Goal: Information Seeking & Learning: Learn about a topic

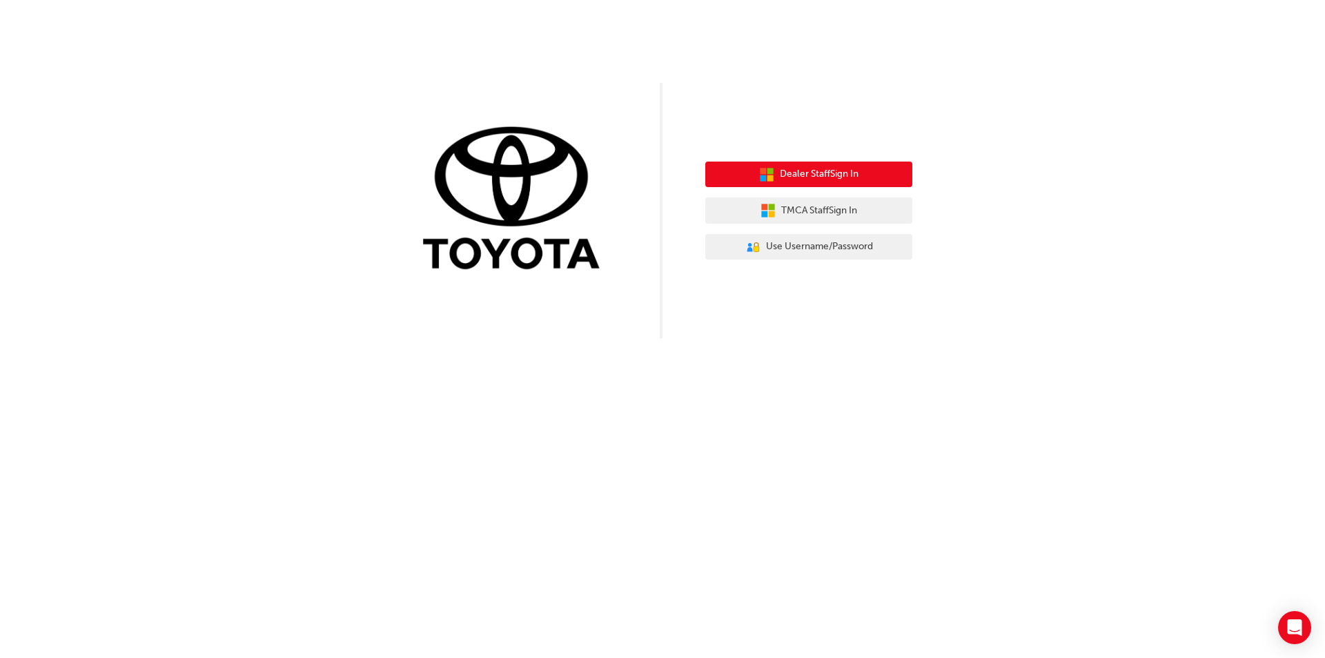
click at [789, 176] on span "Dealer Staff Sign In" at bounding box center [819, 174] width 79 height 16
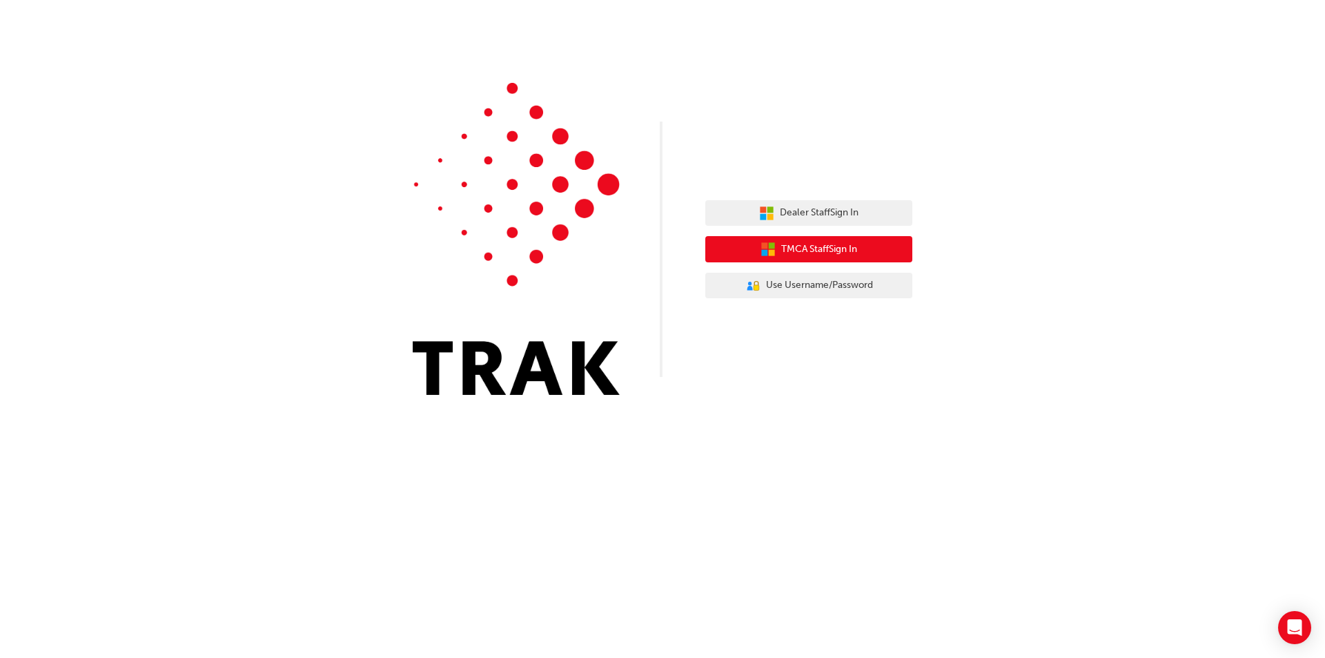
click at [798, 246] on span "TMCA Staff Sign In" at bounding box center [819, 250] width 76 height 16
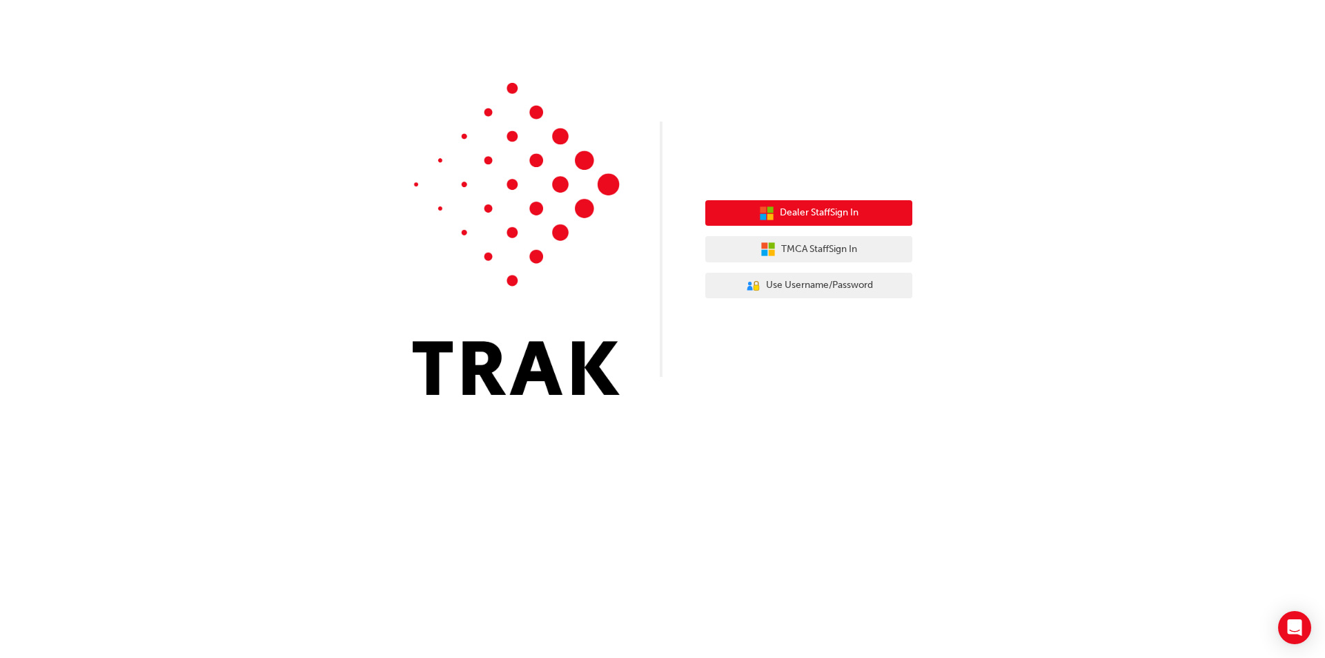
click at [863, 217] on button "Dealer Staff Sign In" at bounding box center [808, 213] width 207 height 26
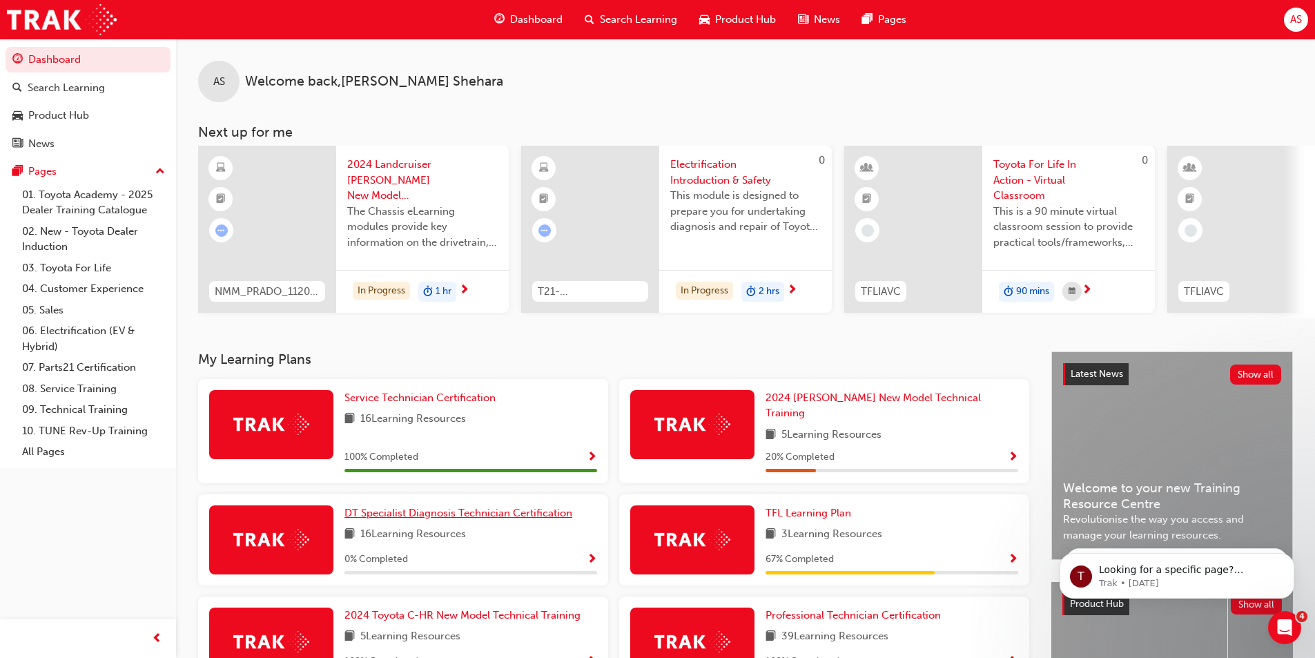
scroll to position [192, 0]
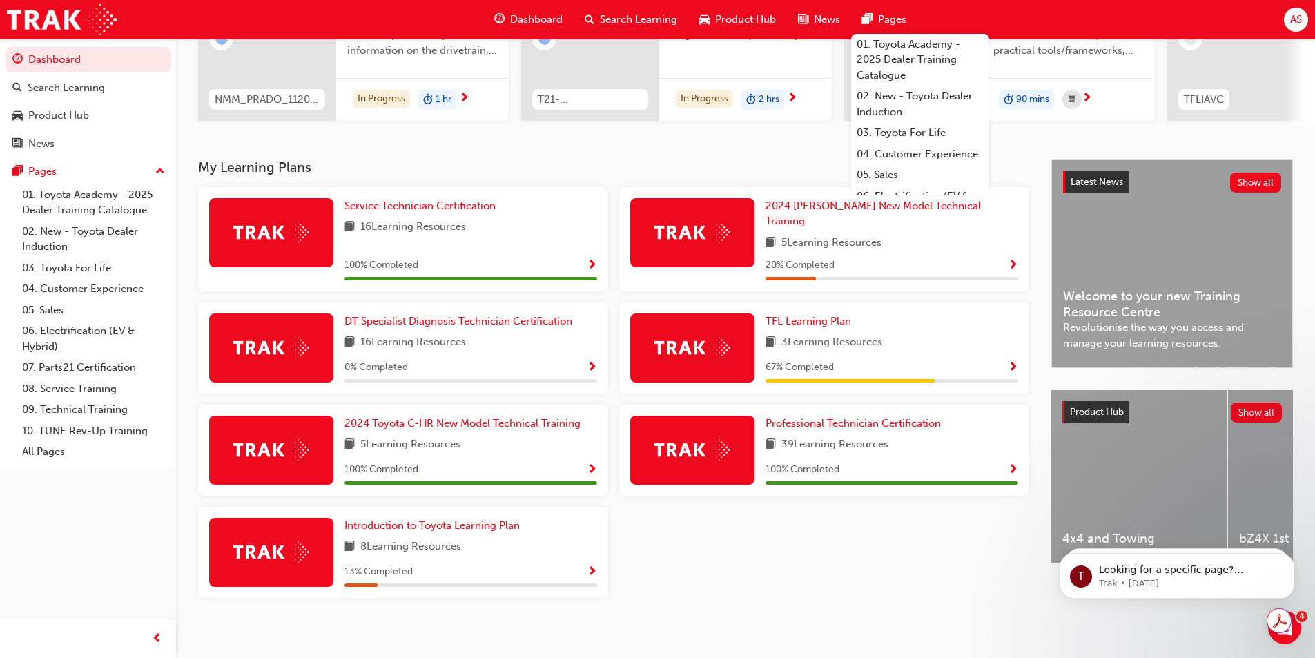
click at [716, 10] on div "Product Hub" at bounding box center [737, 20] width 99 height 28
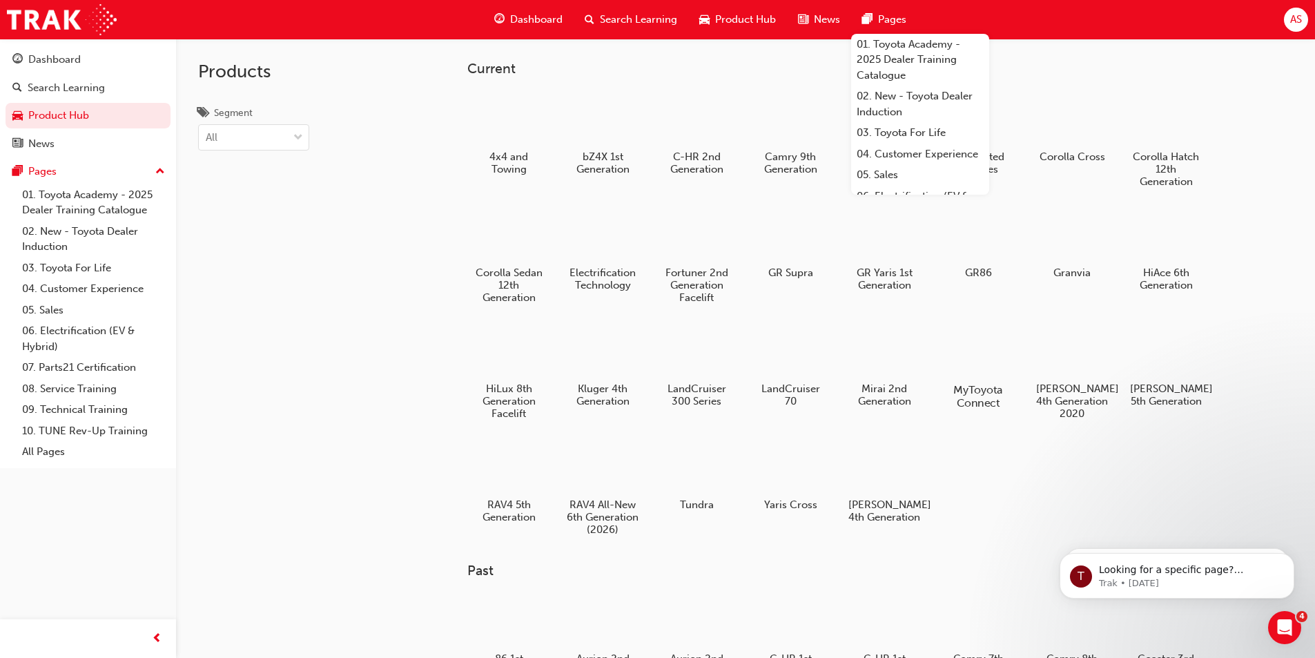
click at [967, 353] on div at bounding box center [977, 349] width 77 height 55
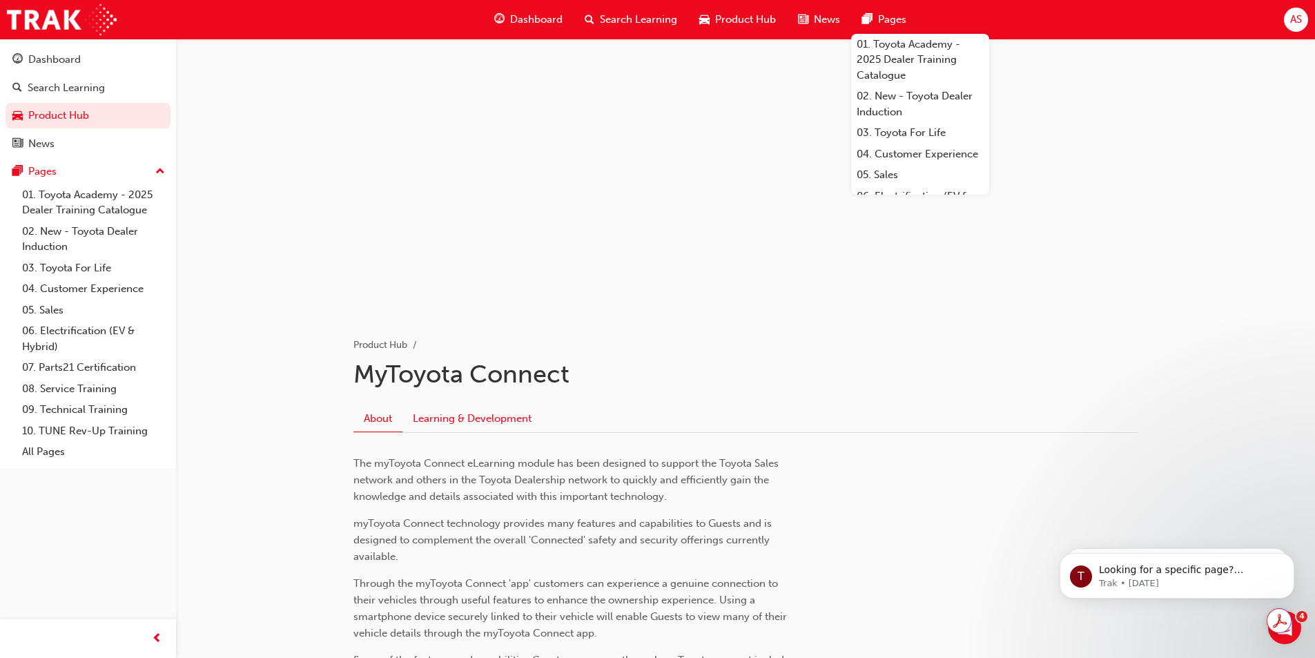
click at [443, 413] on link "Learning & Development" at bounding box center [471, 418] width 139 height 26
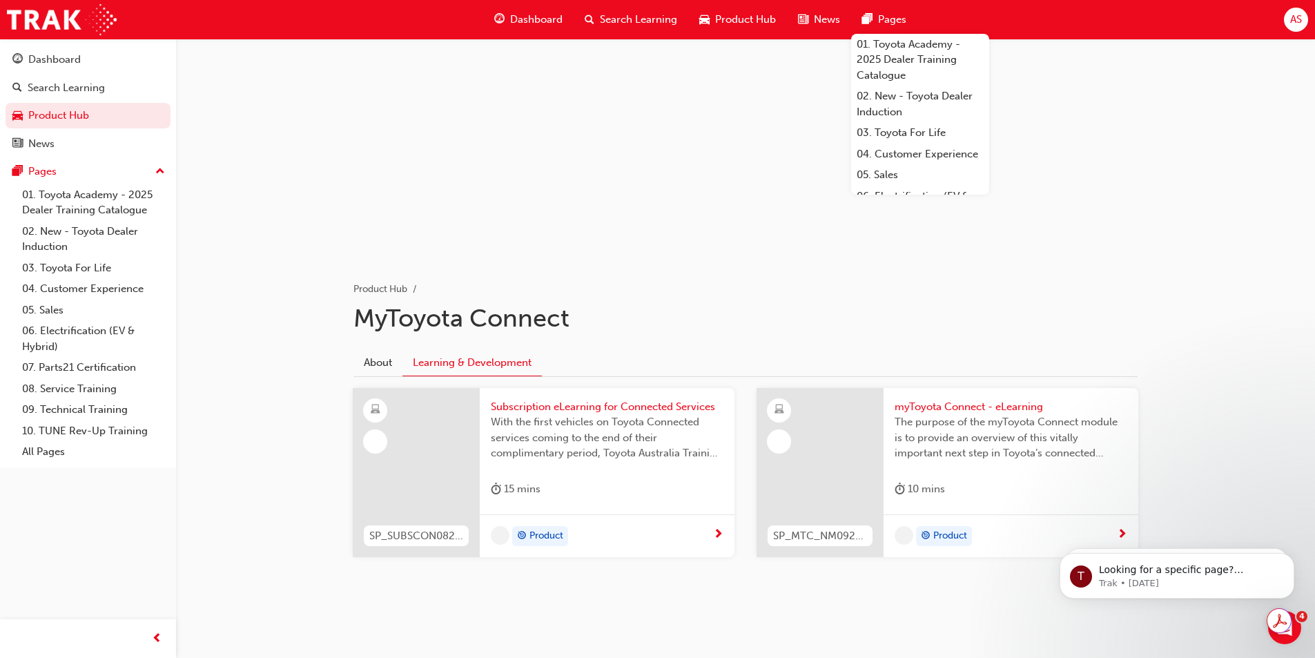
scroll to position [56, 0]
click at [967, 435] on span "The purpose of the myToyota Connect module is to provide an overview of this vi…" at bounding box center [1010, 437] width 233 height 47
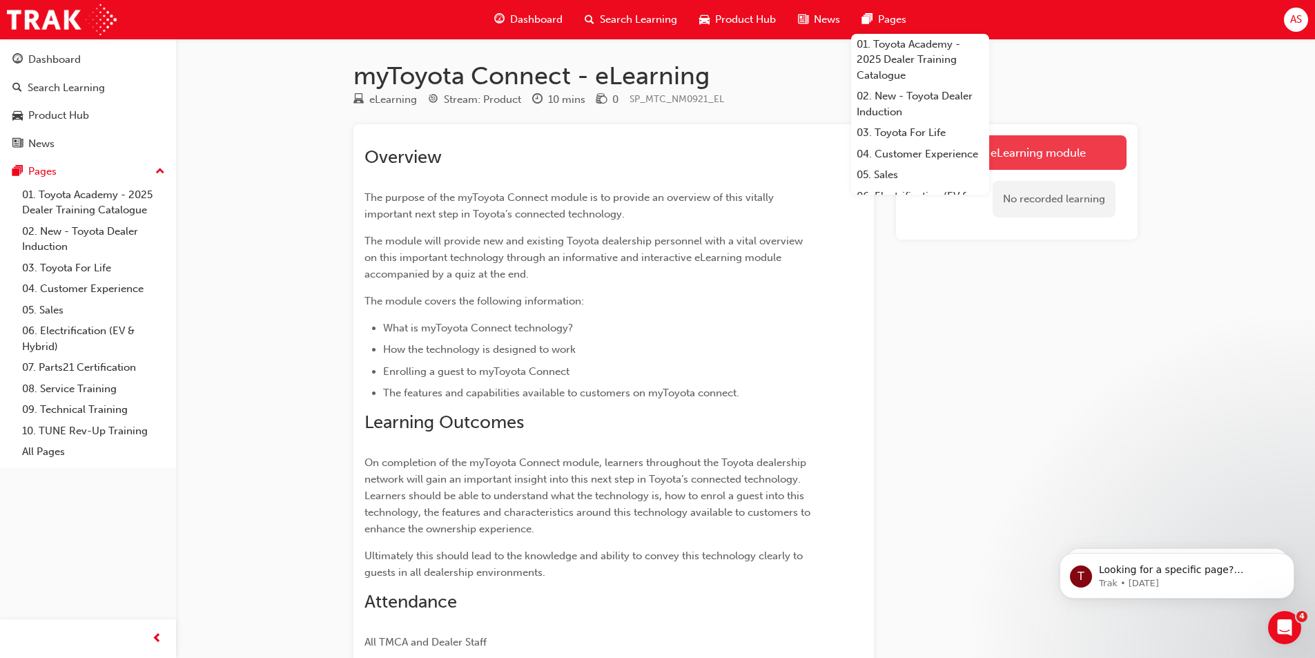
click at [1050, 144] on link "Launch eLearning module" at bounding box center [1016, 152] width 219 height 35
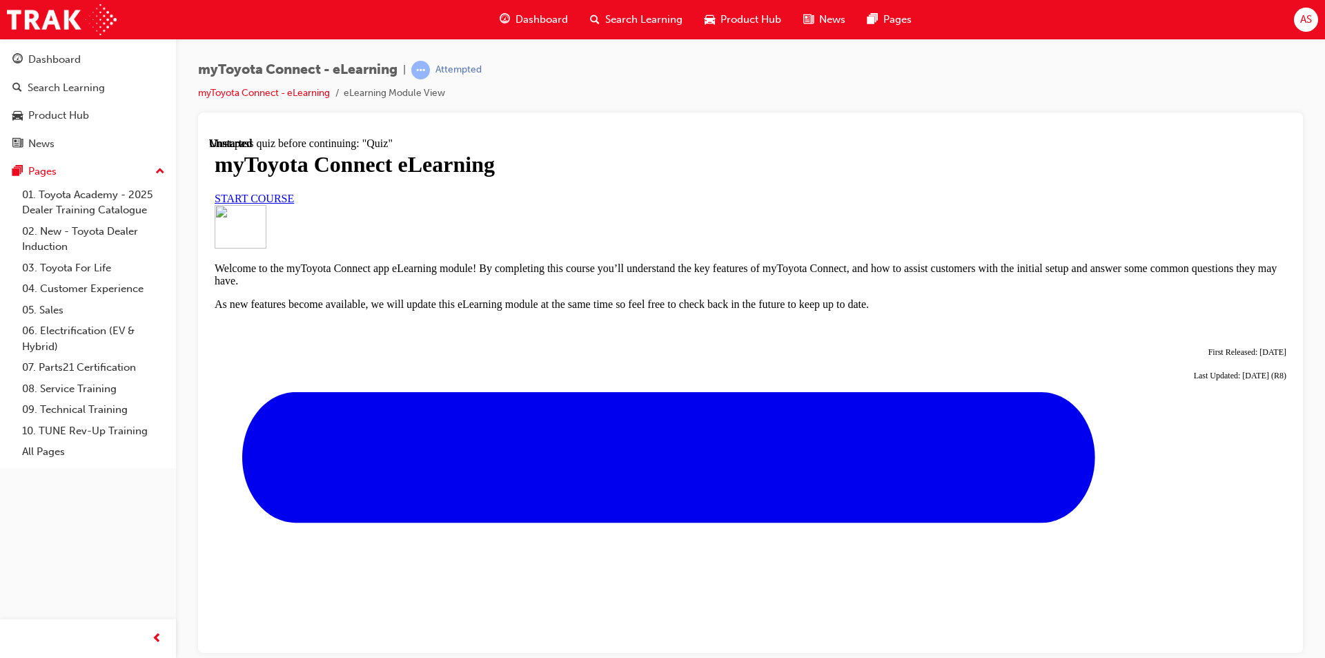
click at [544, 204] on div "START COURSE" at bounding box center [751, 198] width 1072 height 12
click at [294, 204] on link "START COURSE" at bounding box center [254, 198] width 79 height 12
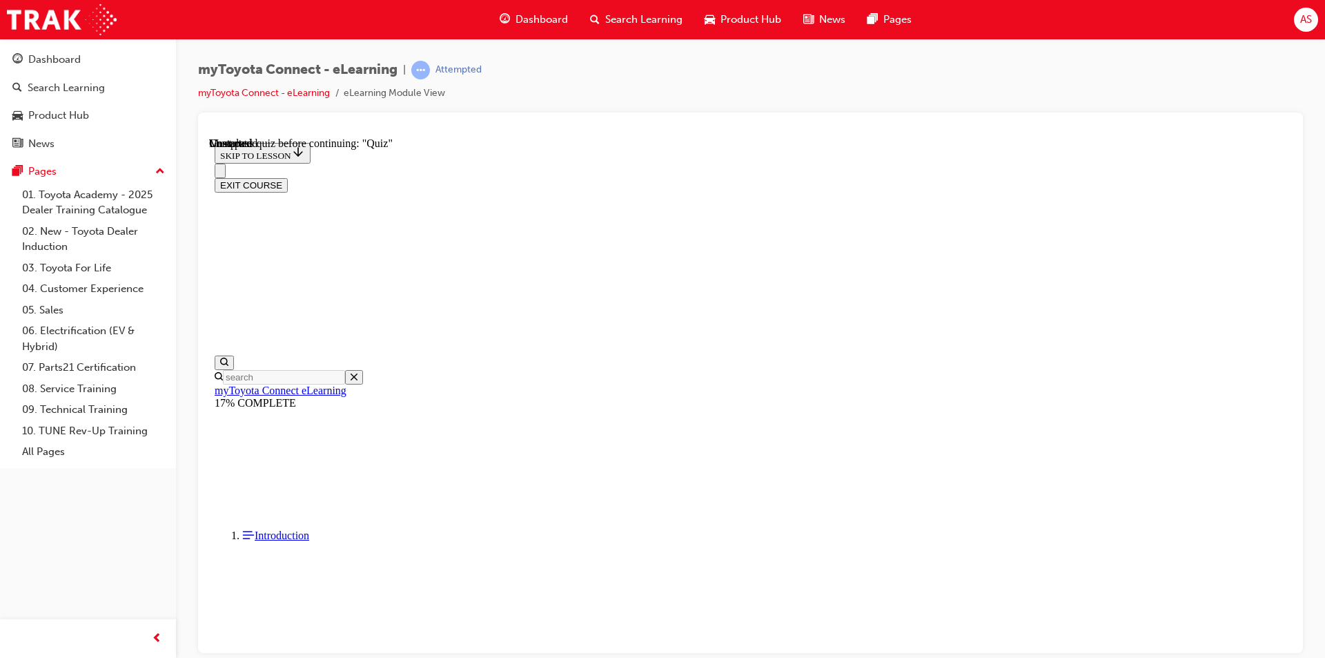
scroll to position [1180, 0]
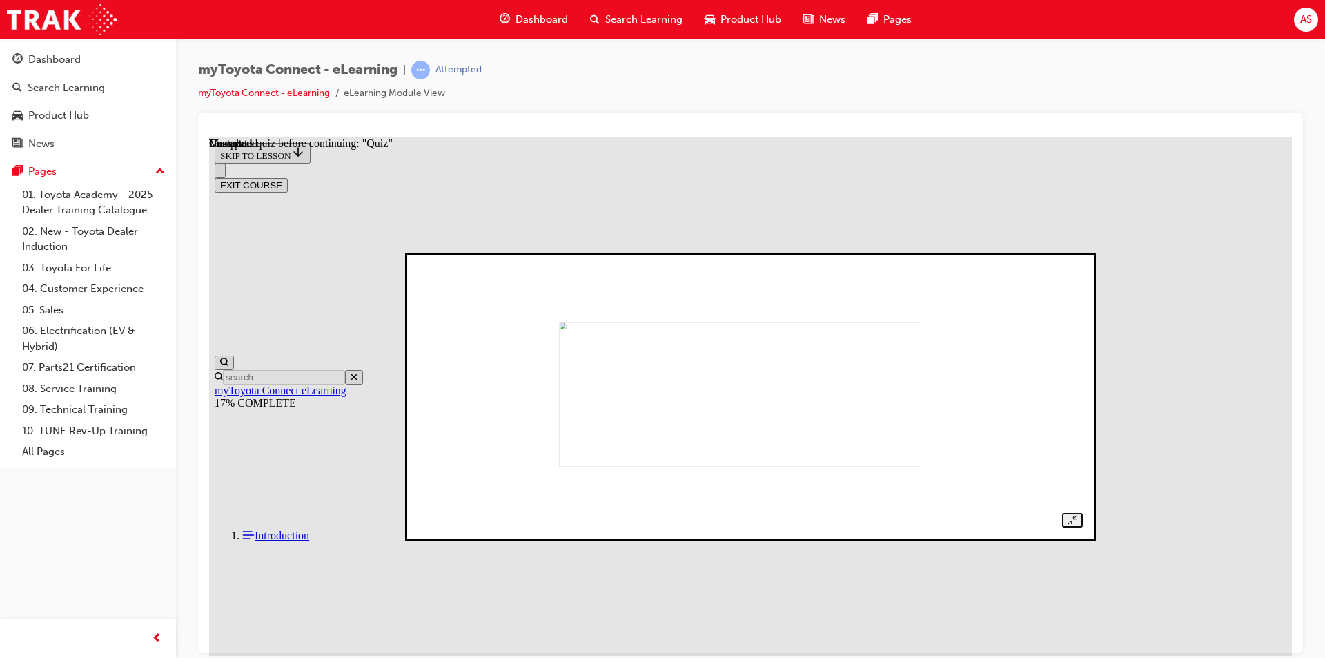
click at [816, 458] on img at bounding box center [741, 394] width 362 height 145
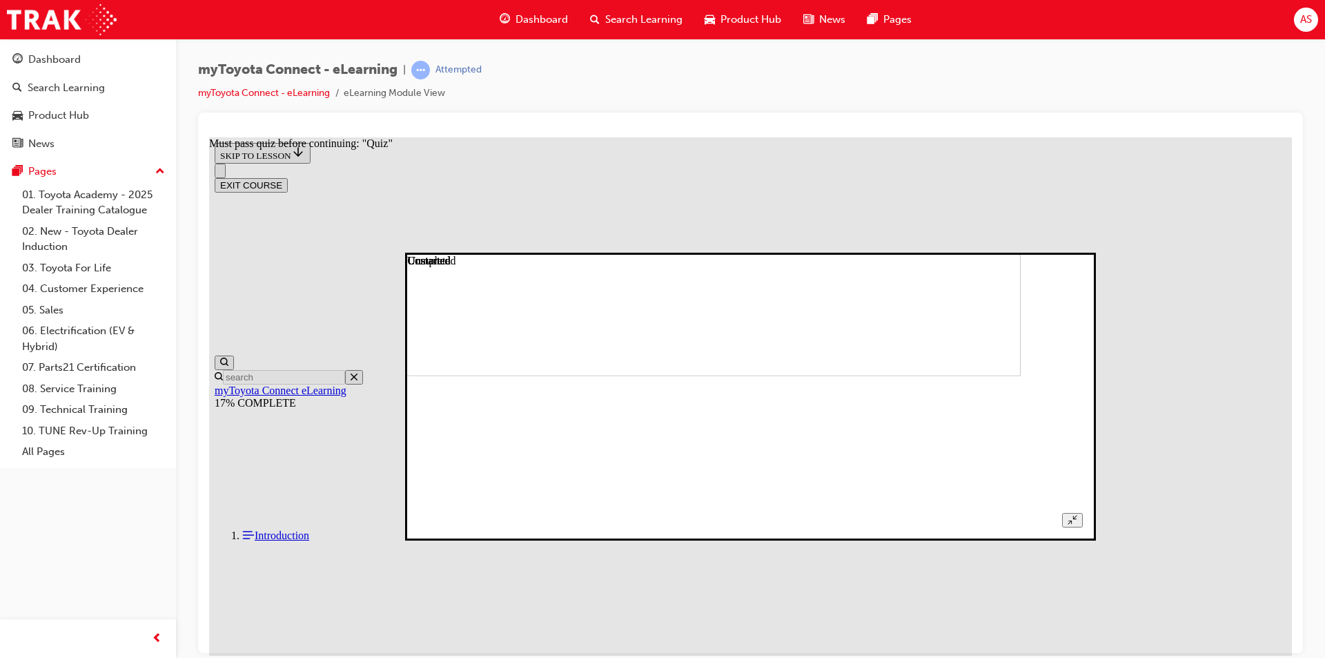
click at [1082, 512] on button "Unzoom image" at bounding box center [1072, 519] width 20 height 14
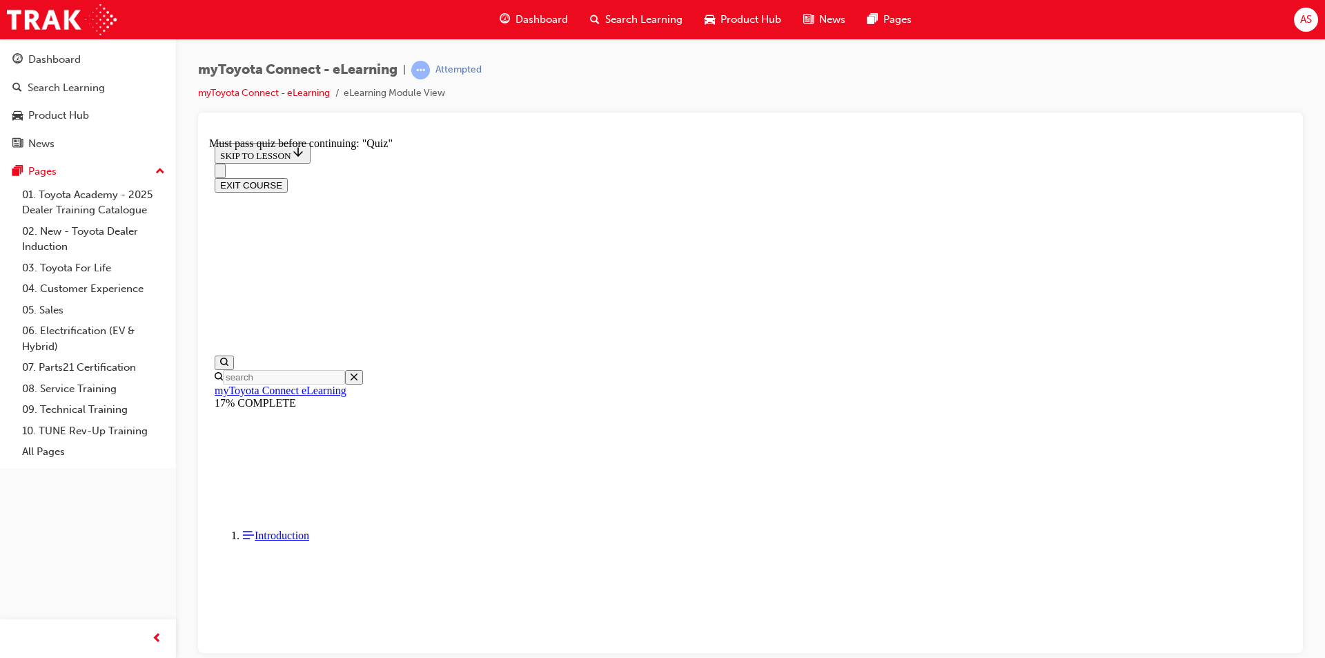
scroll to position [1180, 0]
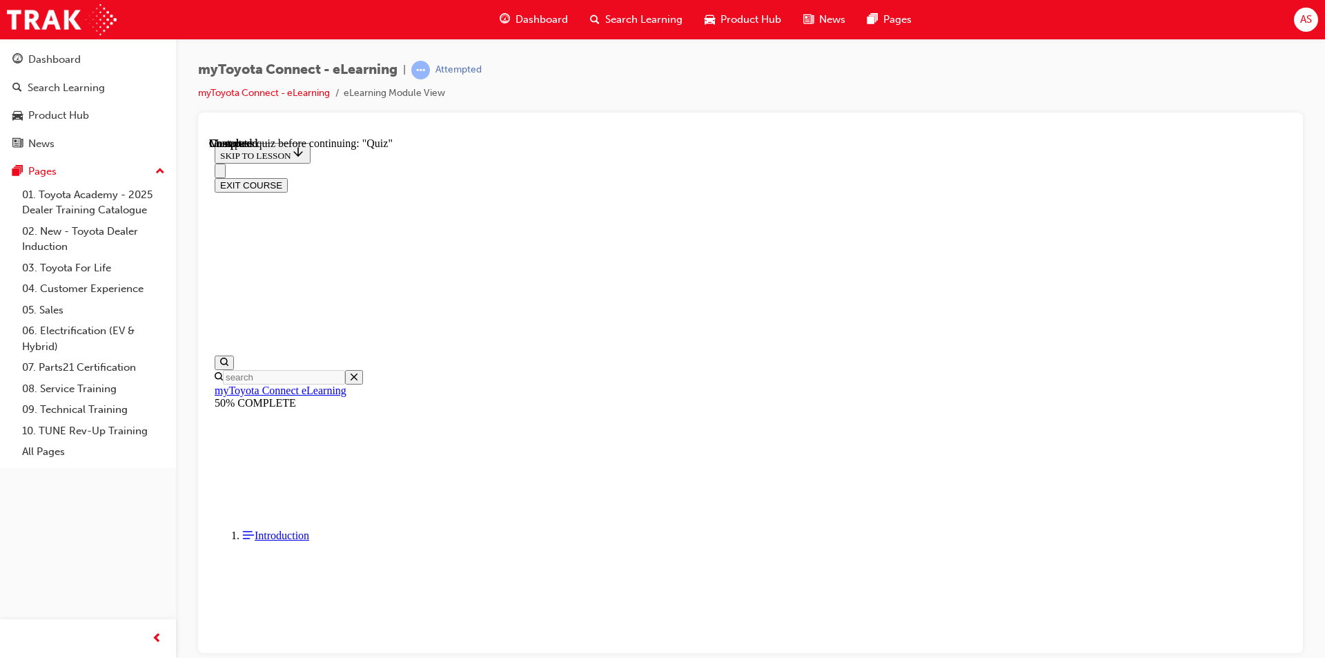
scroll to position [364, 0]
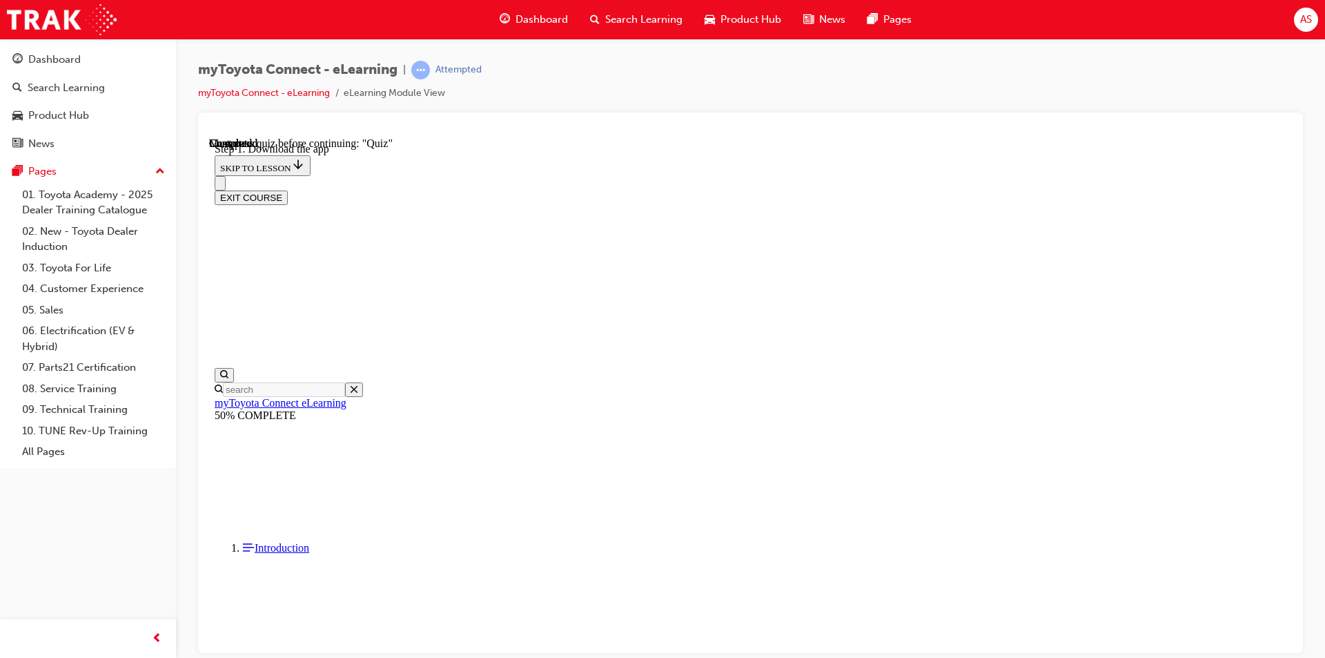
scroll to position [418, 0]
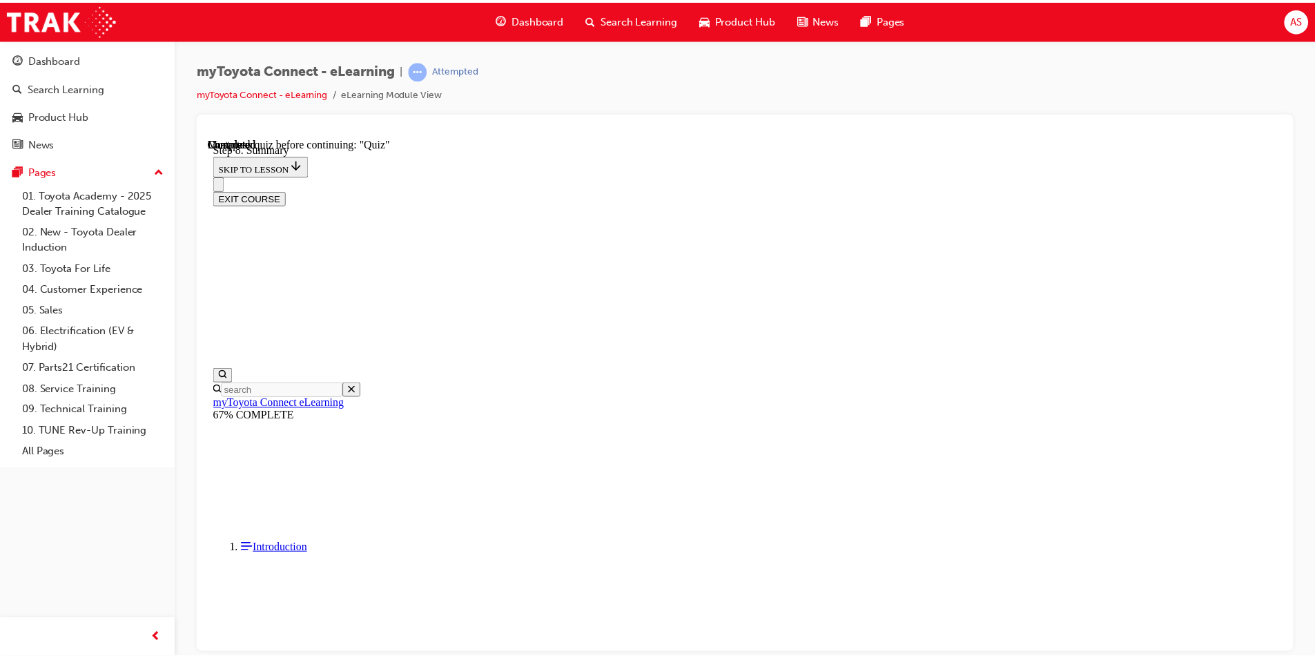
scroll to position [43, 0]
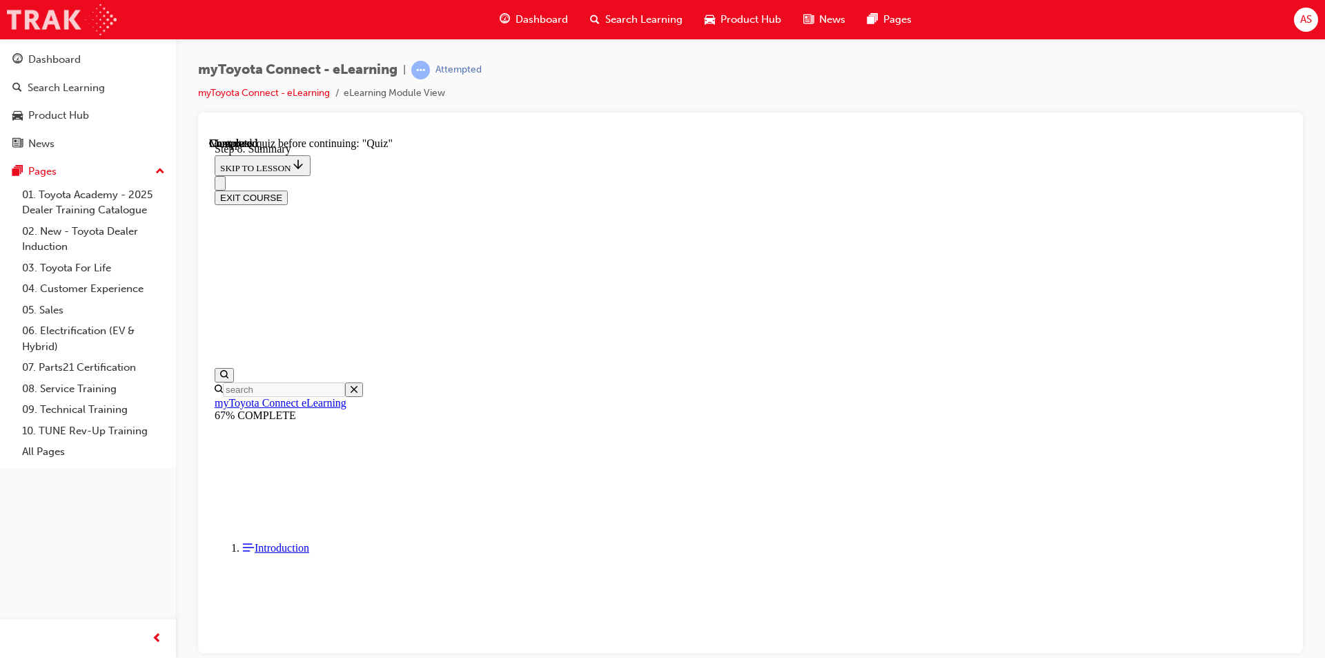
click at [85, 10] on img at bounding box center [62, 19] width 110 height 31
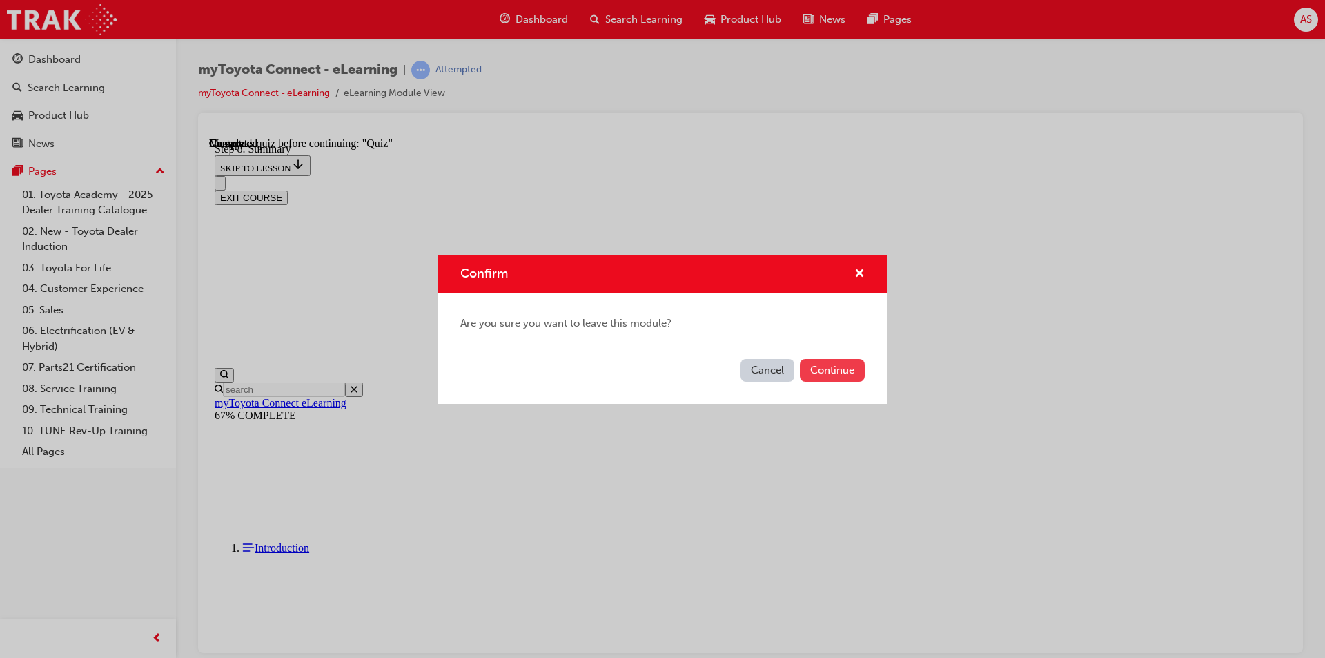
click at [813, 363] on button "Continue" at bounding box center [832, 370] width 65 height 23
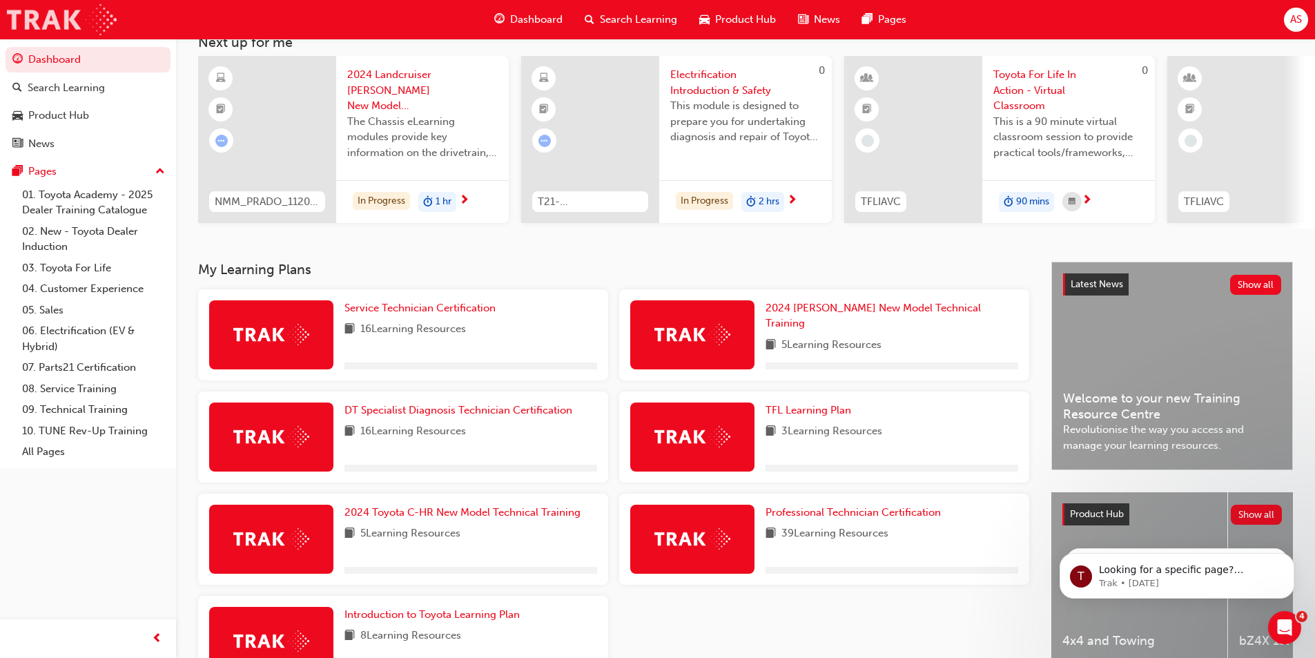
scroll to position [192, 0]
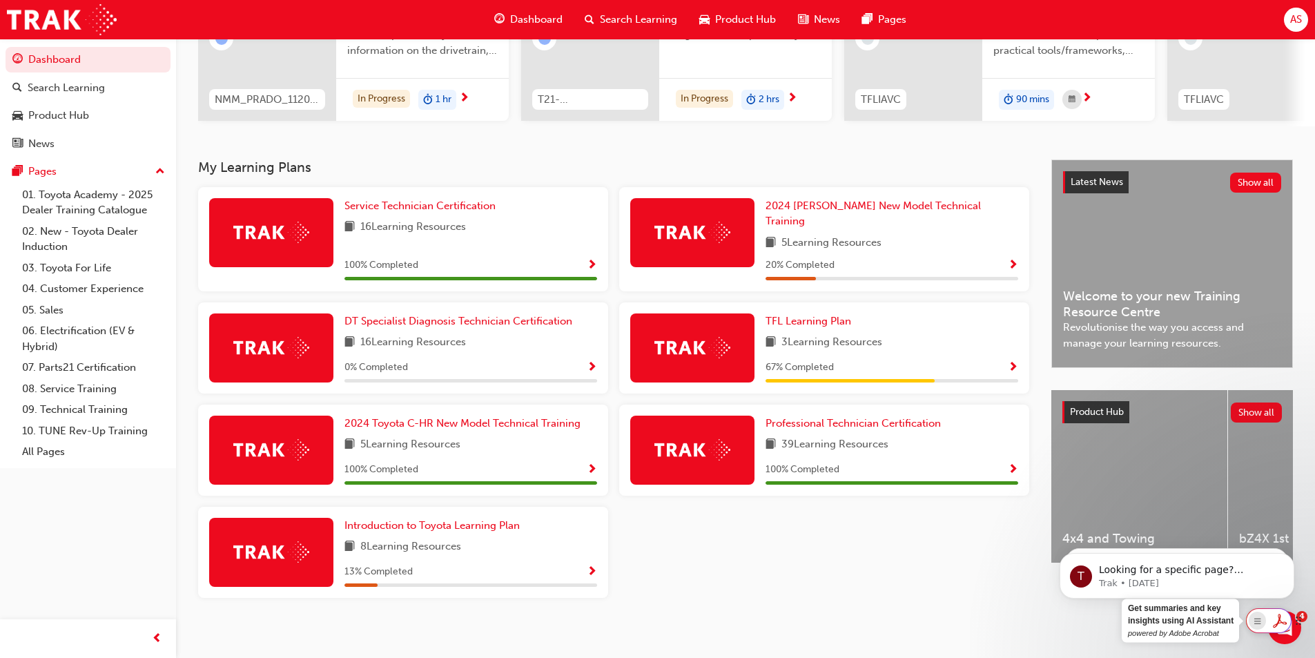
click at [1263, 618] on icon "Show Acrobat AI FAB View Settings" at bounding box center [1257, 620] width 14 height 12
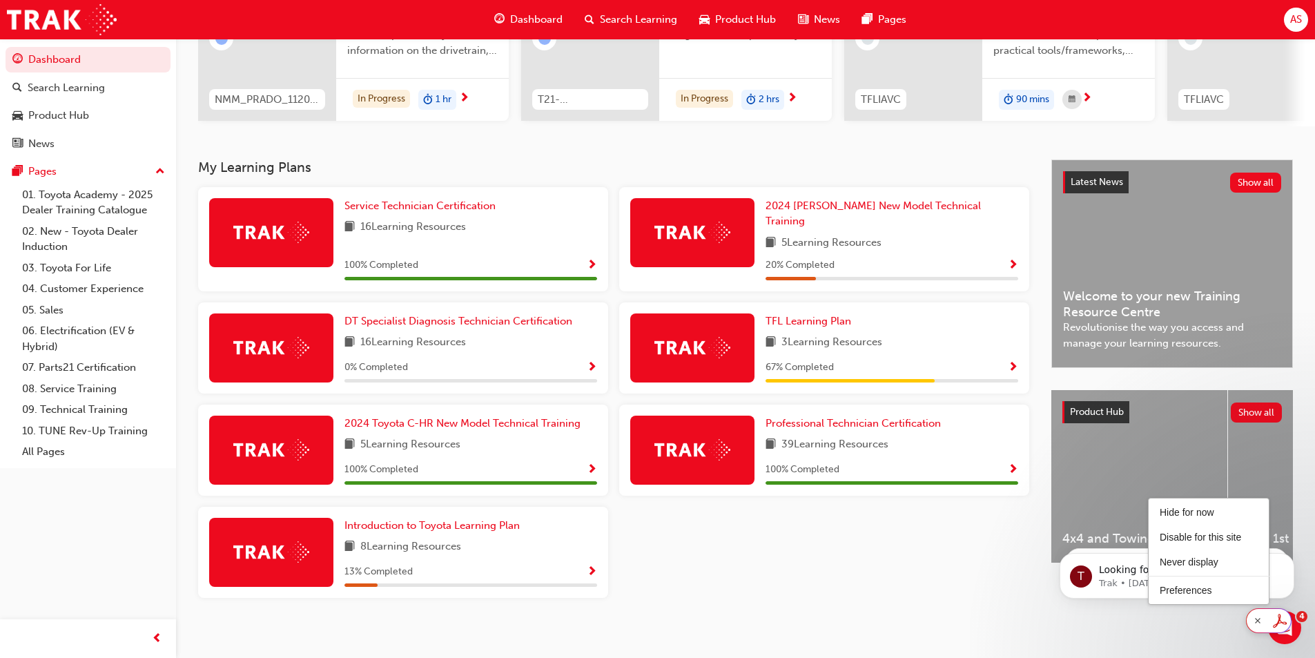
click at [901, 529] on div "Service Technician Certification 16 Learning Resources 100 % Completed 2024 Pra…" at bounding box center [614, 398] width 842 height 422
click at [69, 255] on link "02. New - Toyota Dealer Induction" at bounding box center [94, 239] width 154 height 37
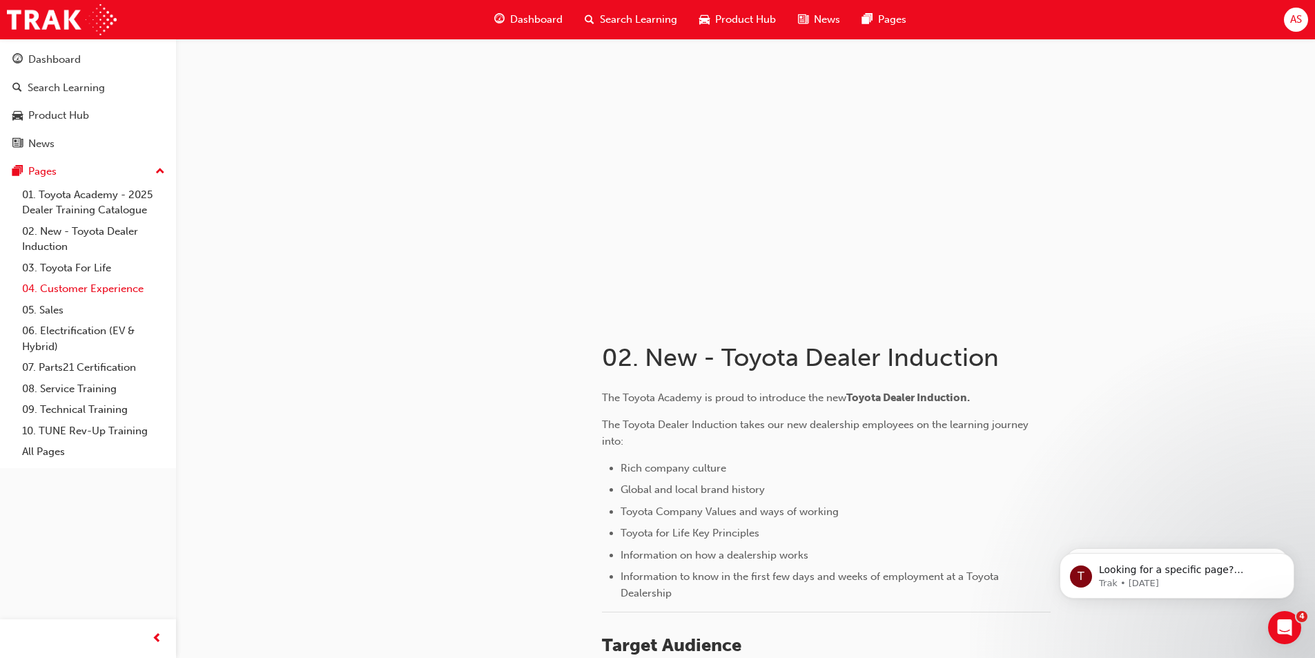
click at [63, 298] on link "04. Customer Experience" at bounding box center [94, 288] width 154 height 21
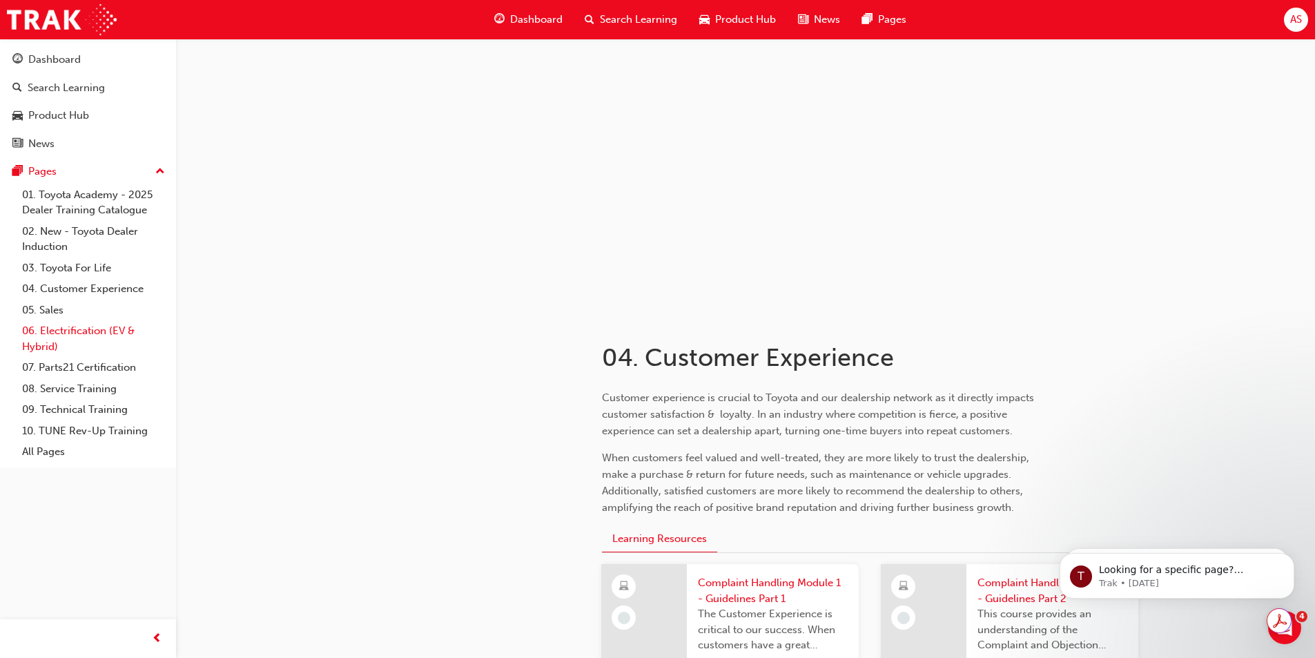
click at [31, 324] on link "06. Electrification (EV & Hybrid)" at bounding box center [94, 338] width 154 height 37
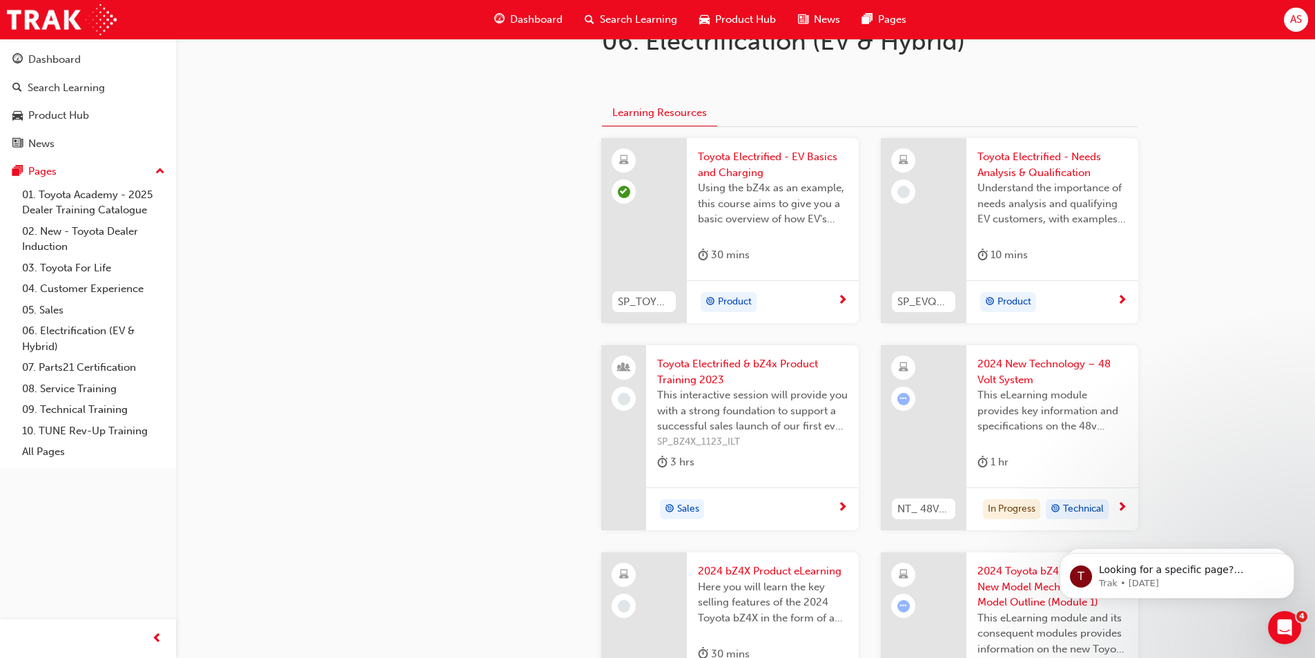
scroll to position [414, 0]
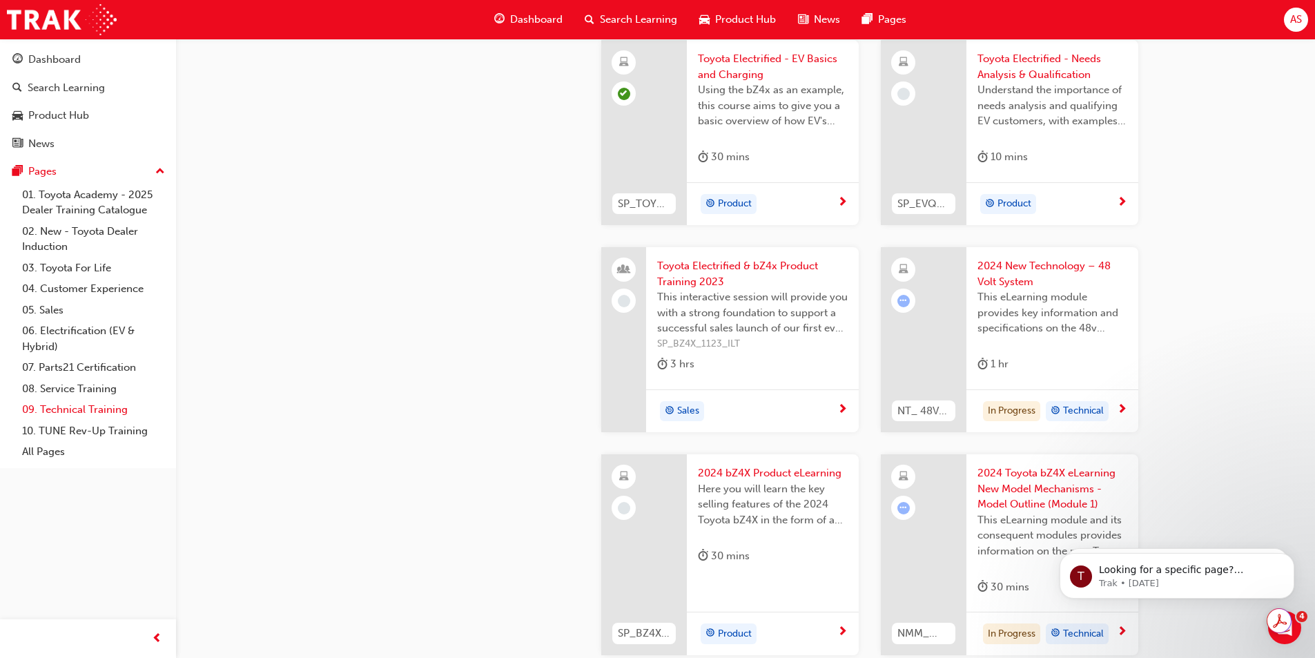
click at [124, 407] on link "09. Technical Training" at bounding box center [94, 409] width 154 height 21
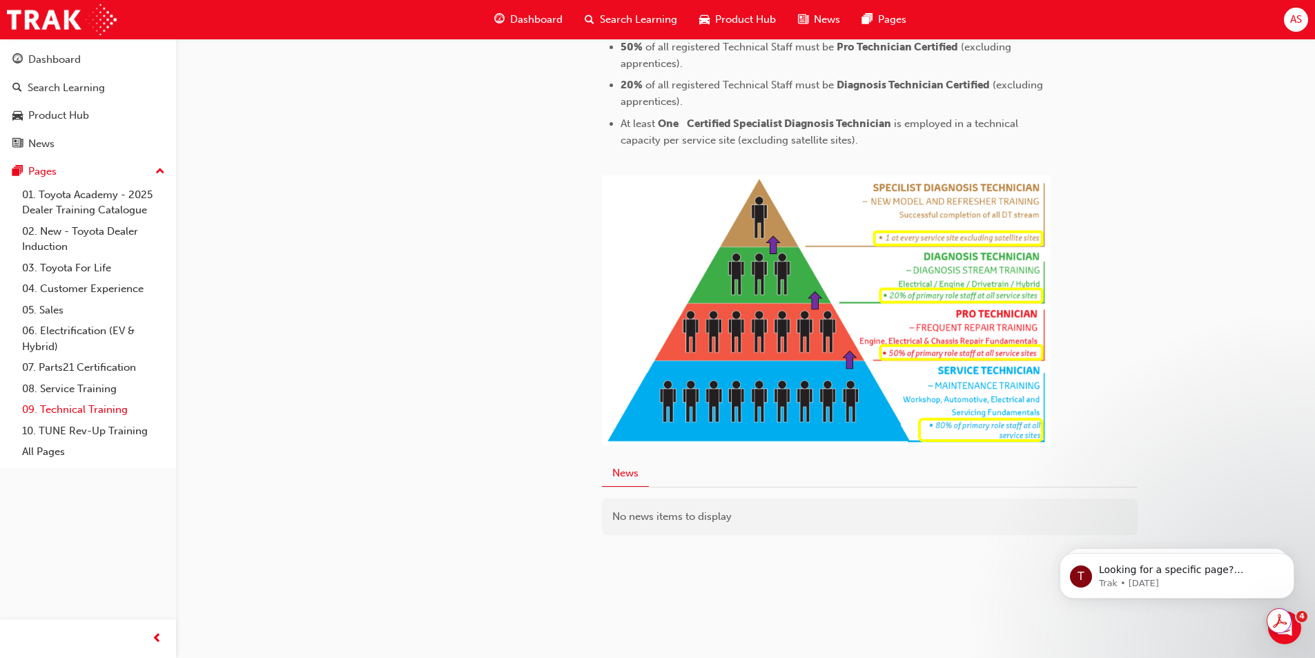
scroll to position [315, 0]
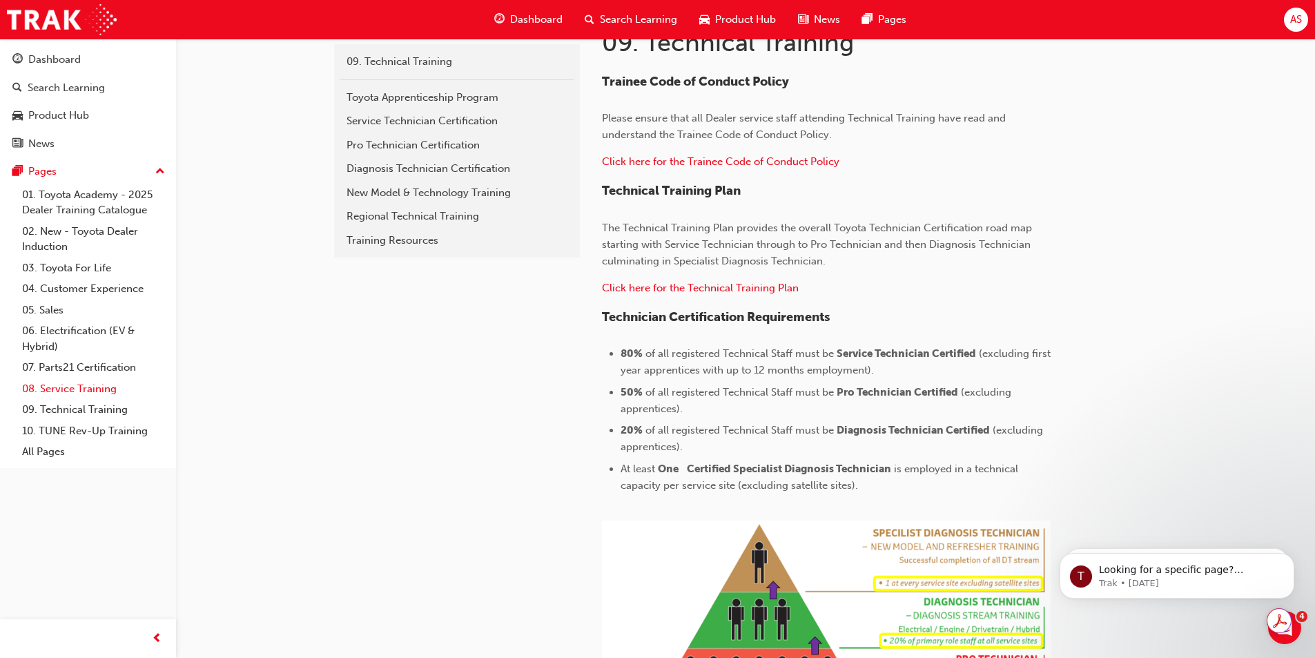
click at [48, 388] on link "08. Service Training" at bounding box center [94, 388] width 154 height 21
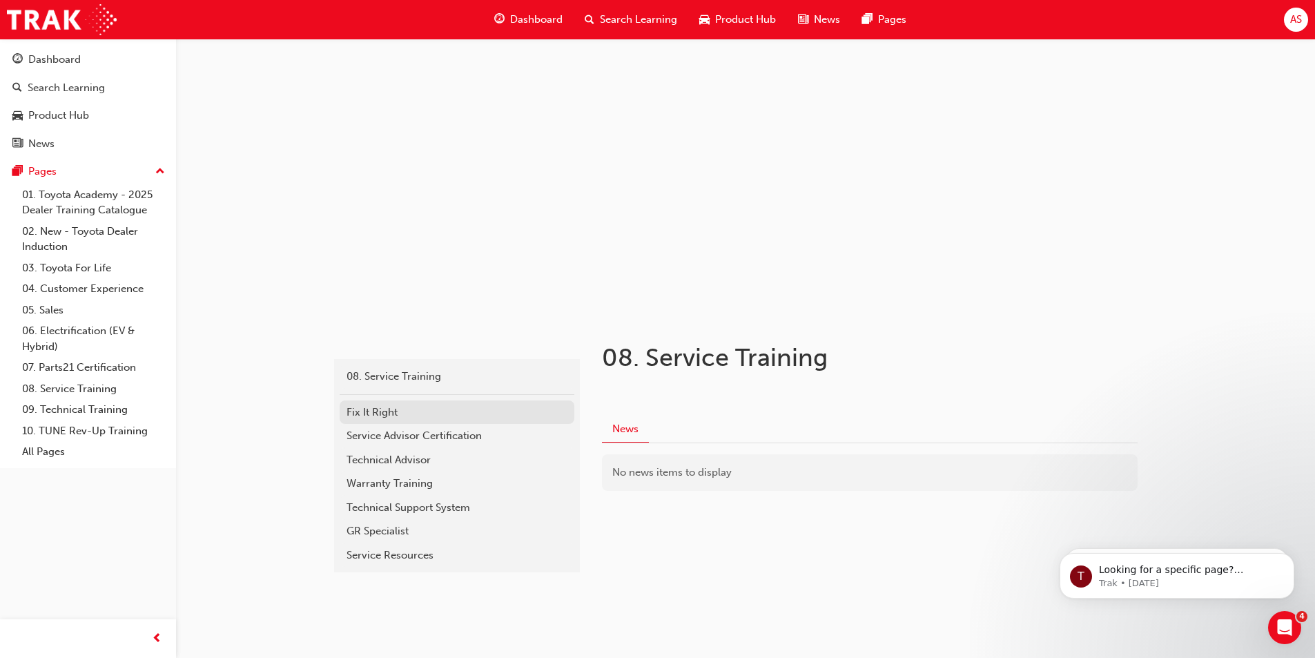
click at [360, 413] on div "Fix It Right" at bounding box center [456, 412] width 221 height 16
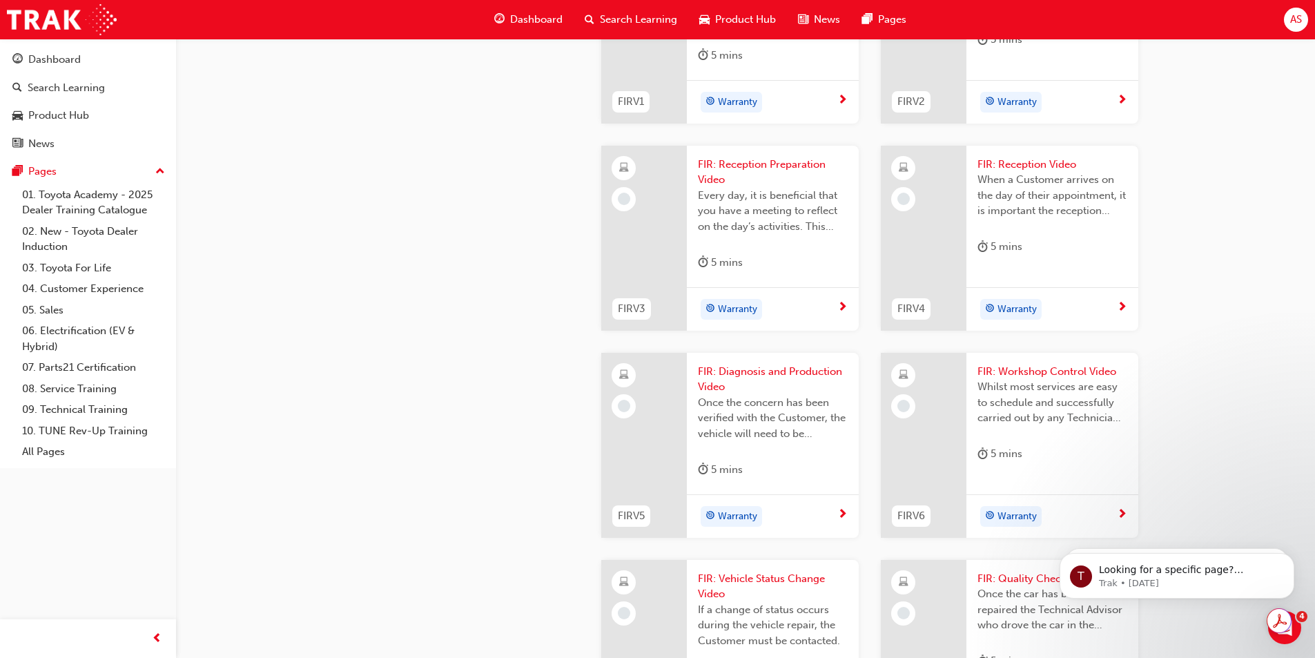
scroll to position [1242, 0]
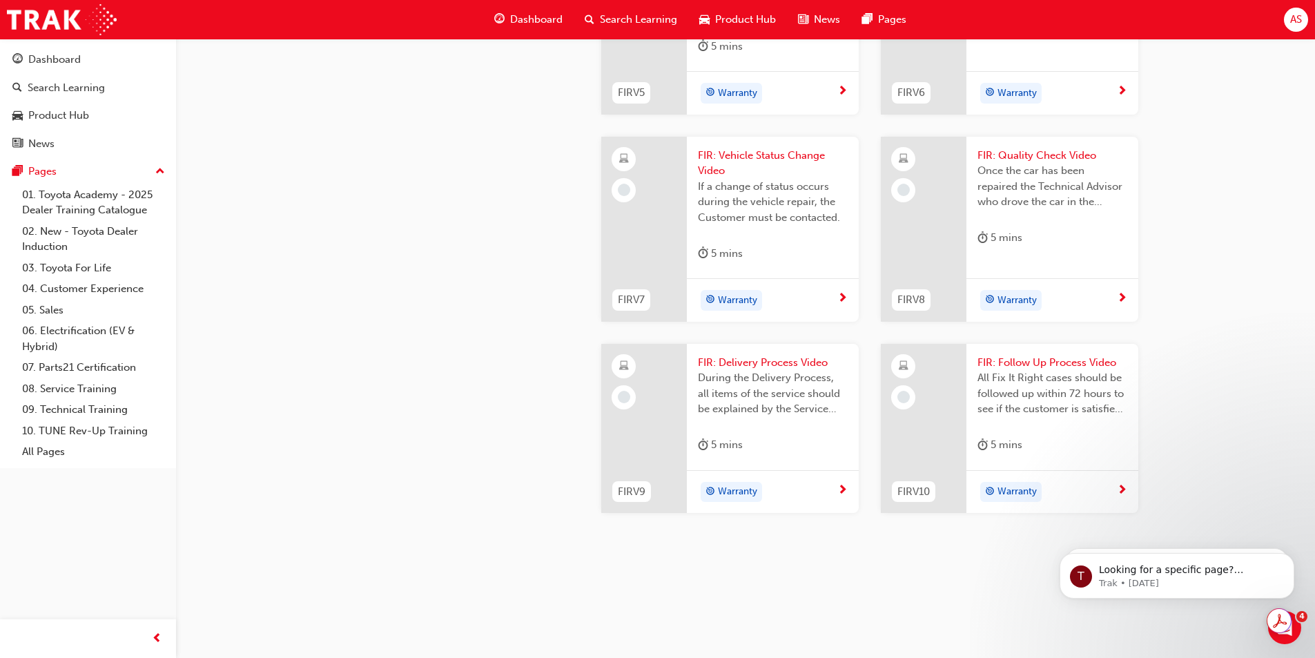
click at [961, 322] on div at bounding box center [924, 229] width 86 height 185
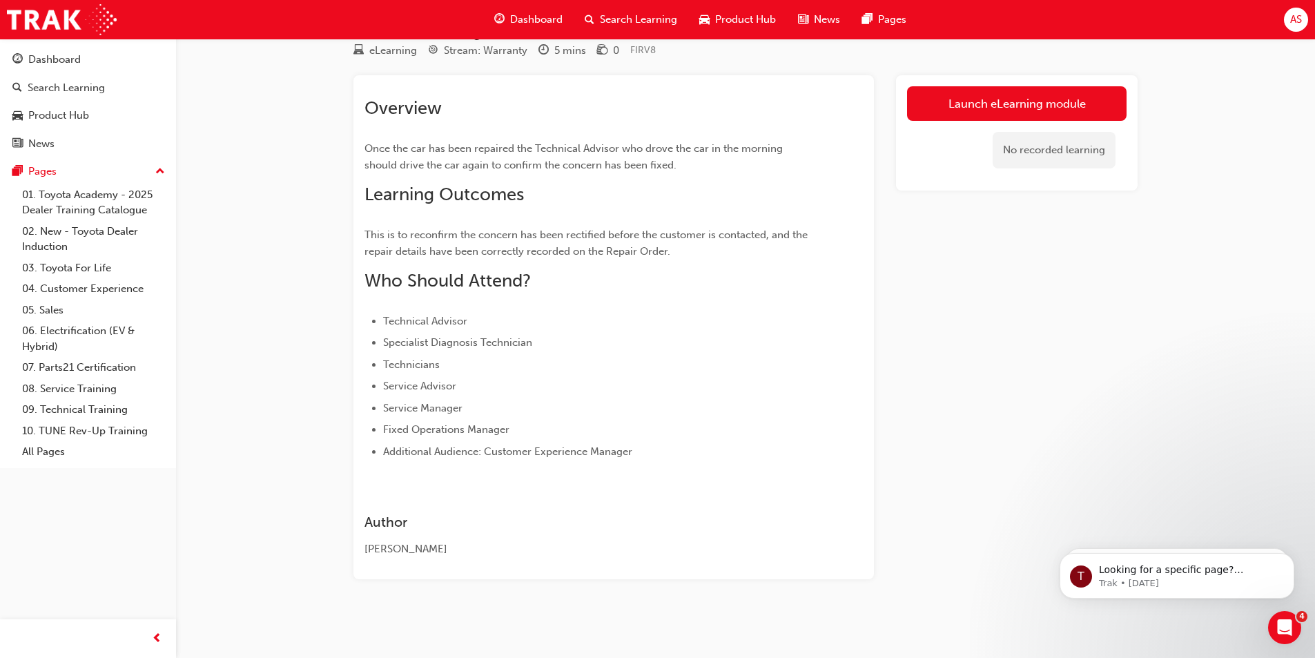
scroll to position [49, 0]
click at [967, 115] on link "Launch eLearning module" at bounding box center [1016, 103] width 219 height 35
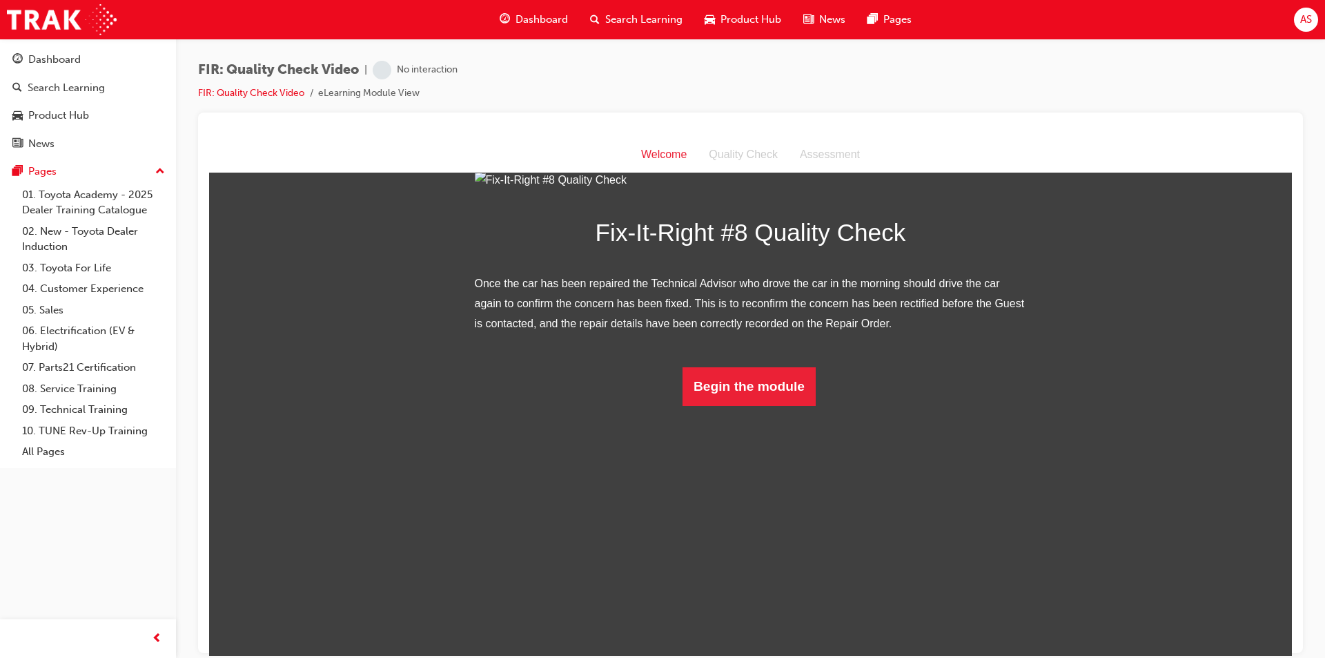
scroll to position [41, 0]
click at [770, 405] on button "Begin the module" at bounding box center [748, 385] width 133 height 39
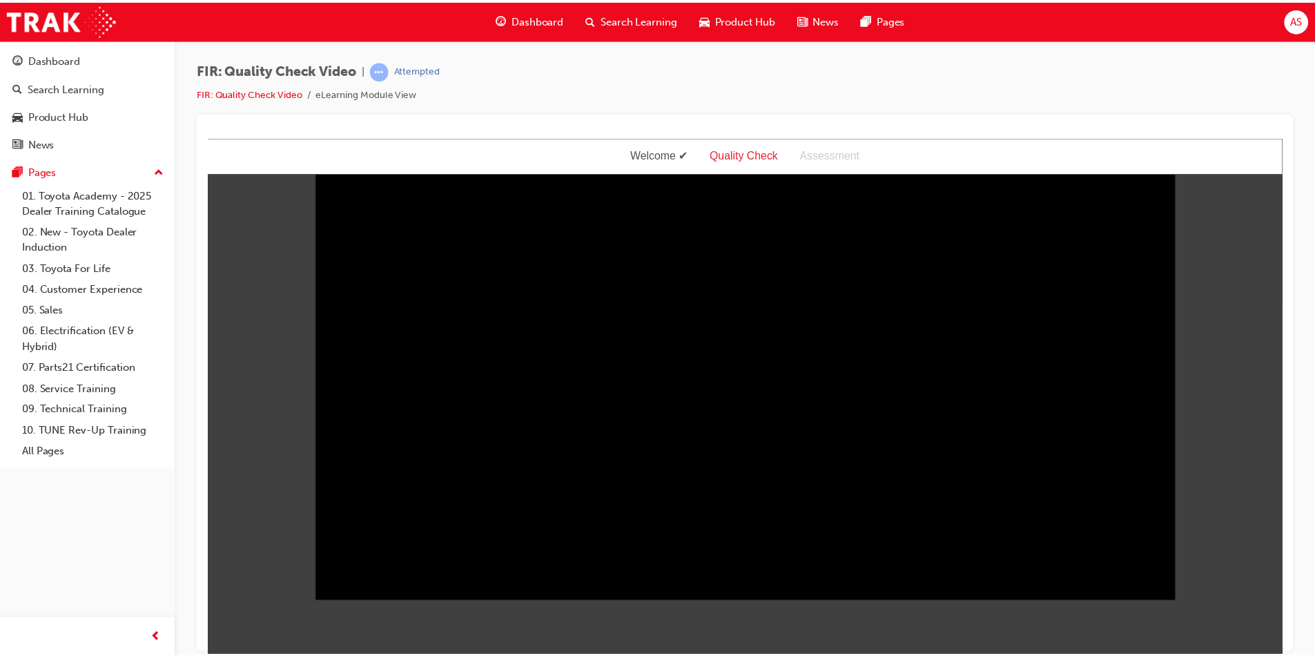
scroll to position [0, 0]
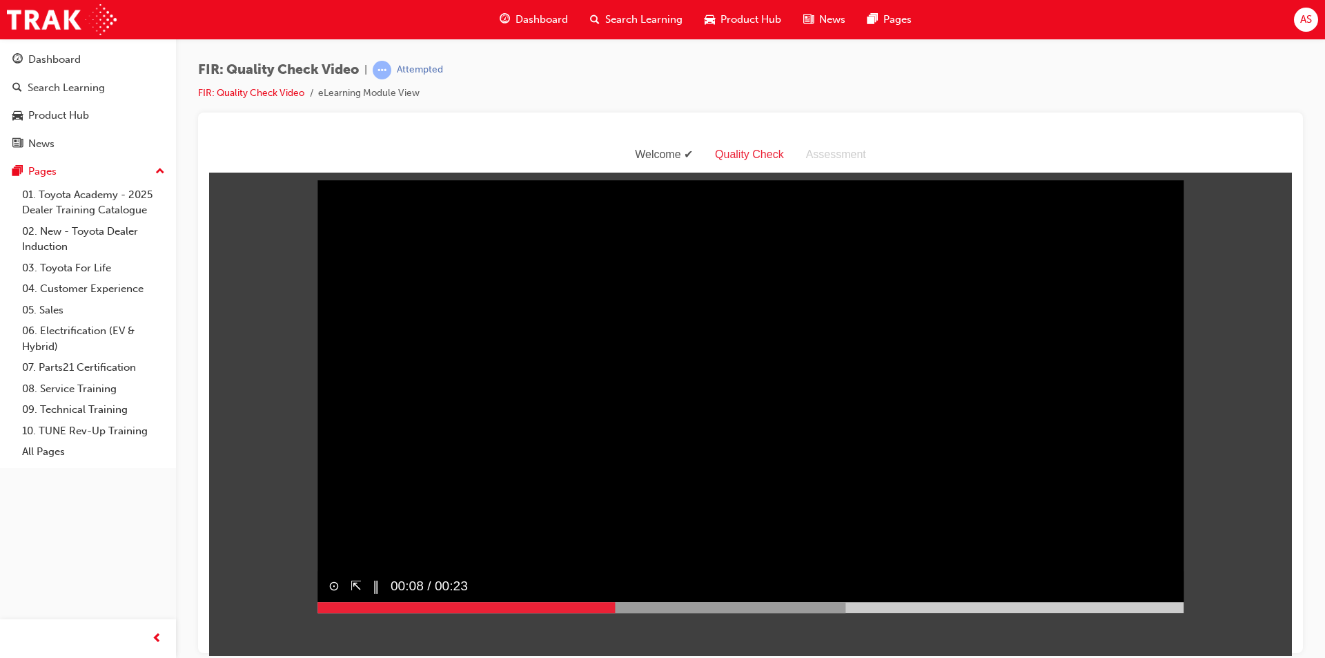
drag, startPoint x: 388, startPoint y: 631, endPoint x: 658, endPoint y: 622, distance: 270.7
click at [645, 613] on div "⊙ ⇱ ‖ 00:08 / 00:23" at bounding box center [750, 592] width 866 height 42
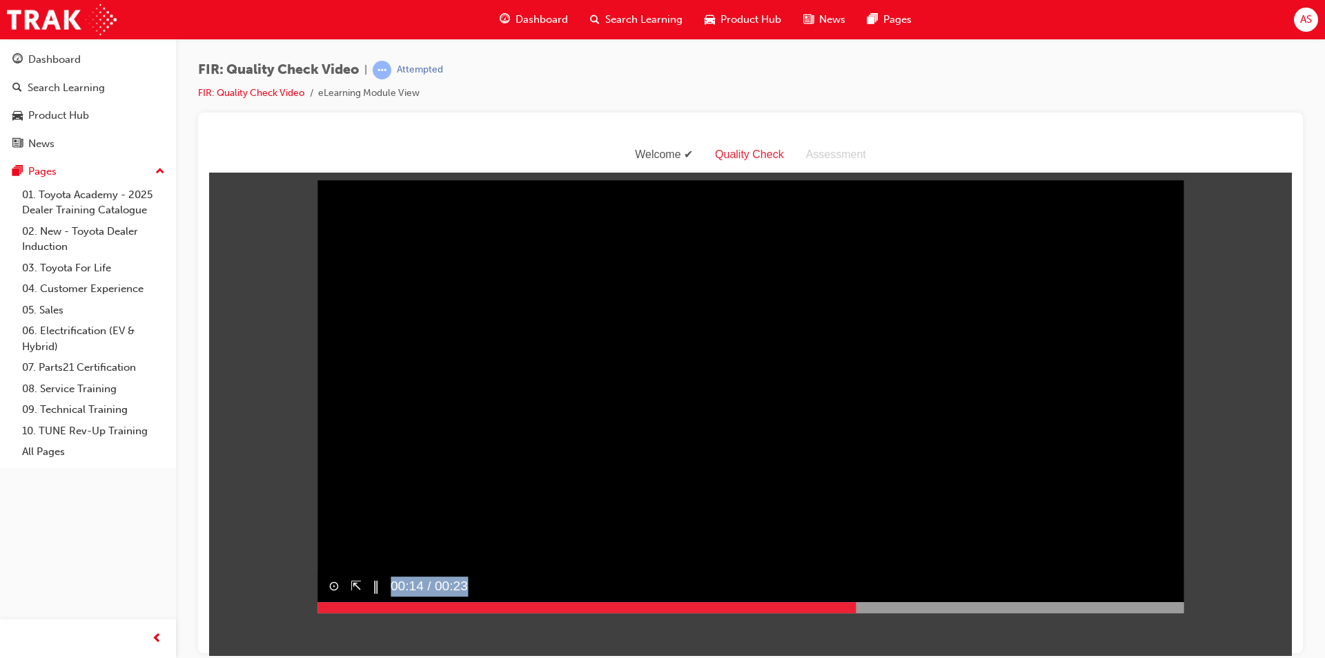
click at [856, 613] on div "⊙ ⇱ ‖ 00:14 / 00:23" at bounding box center [750, 592] width 866 height 42
click at [964, 612] on div at bounding box center [750, 606] width 866 height 11
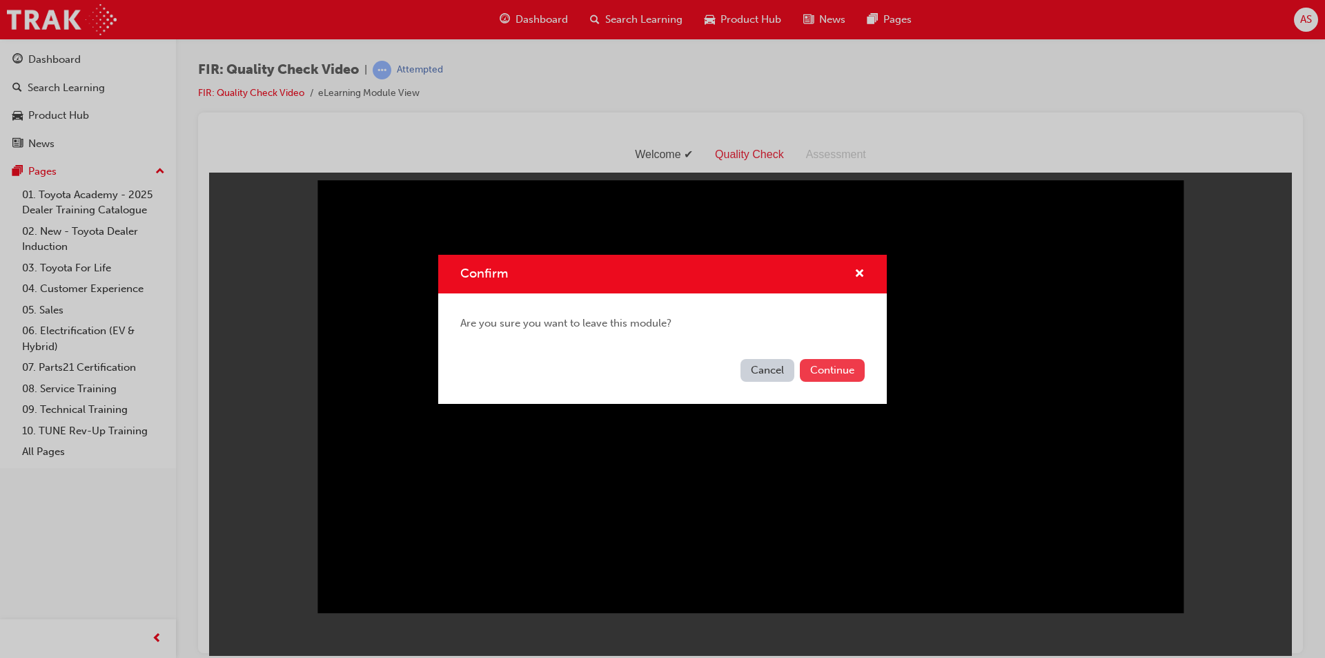
click at [843, 371] on button "Continue" at bounding box center [832, 370] width 65 height 23
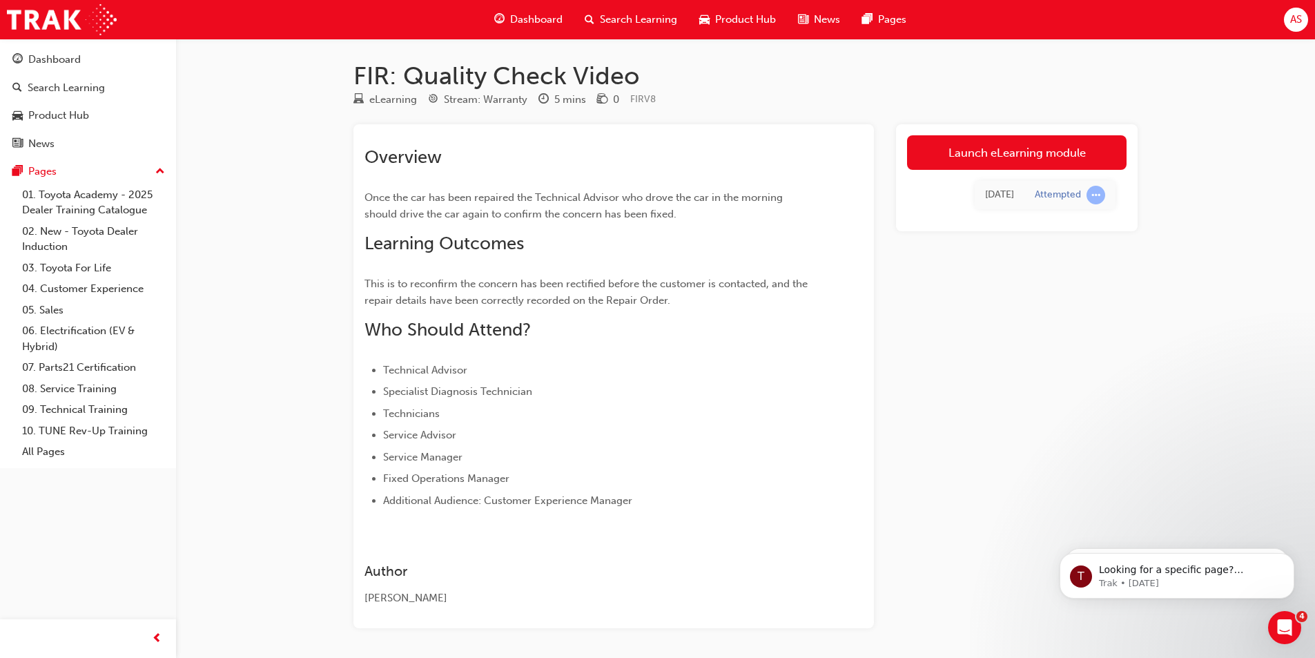
scroll to position [1242, 0]
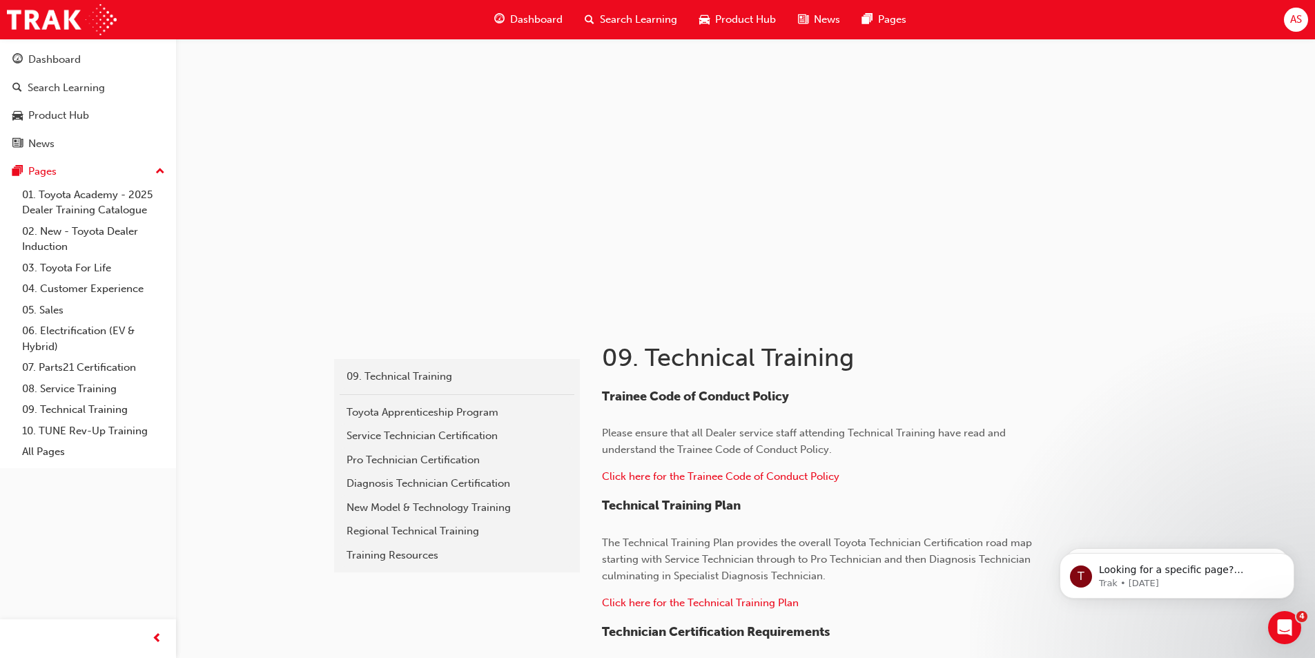
scroll to position [315, 0]
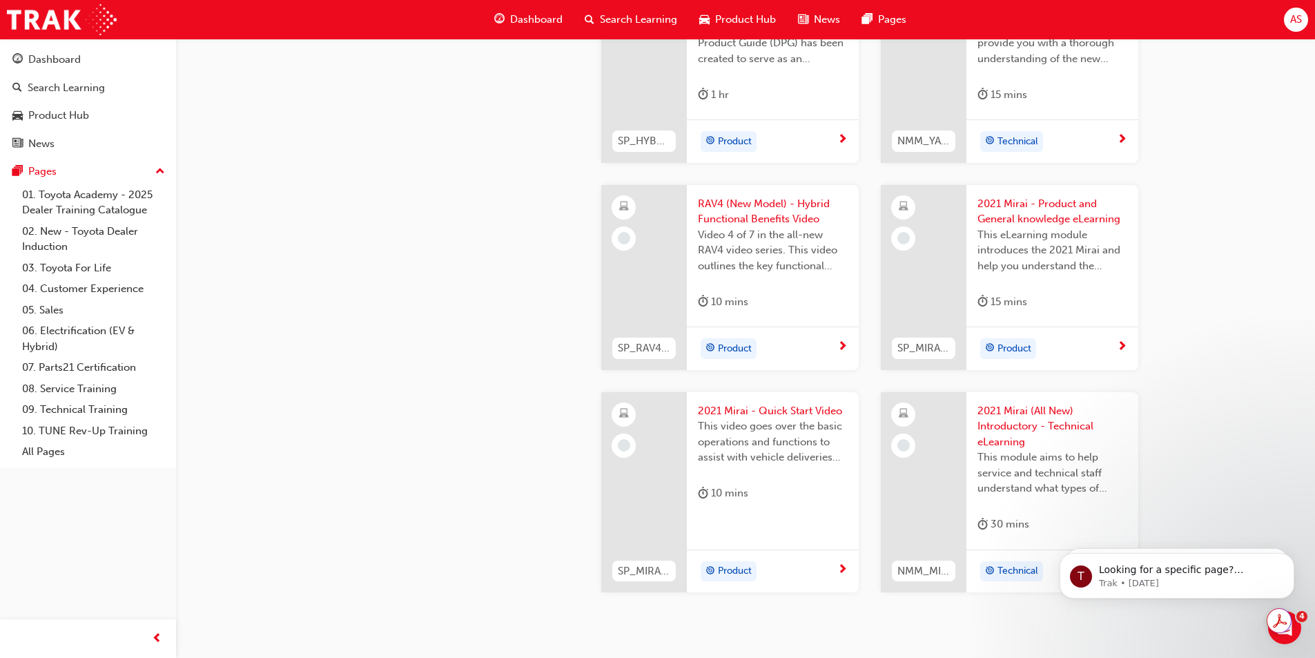
scroll to position [2290, 0]
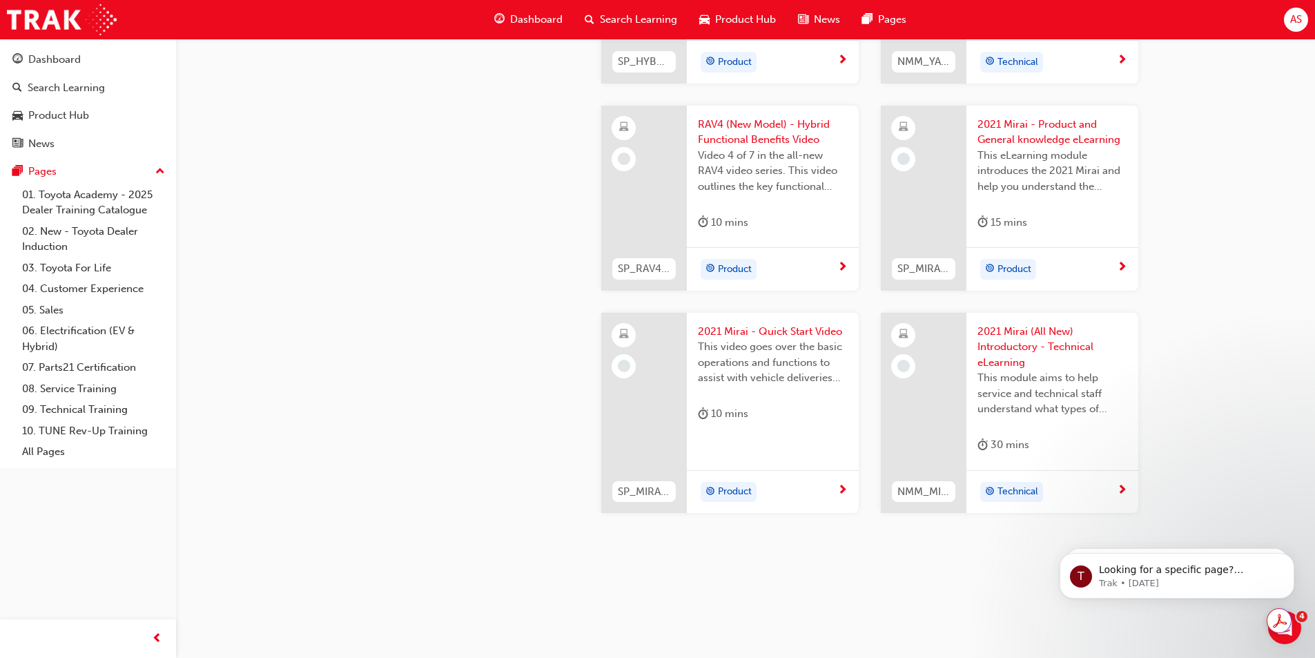
click at [796, 328] on span "2021 Mirai - Quick Start Video" at bounding box center [773, 332] width 150 height 16
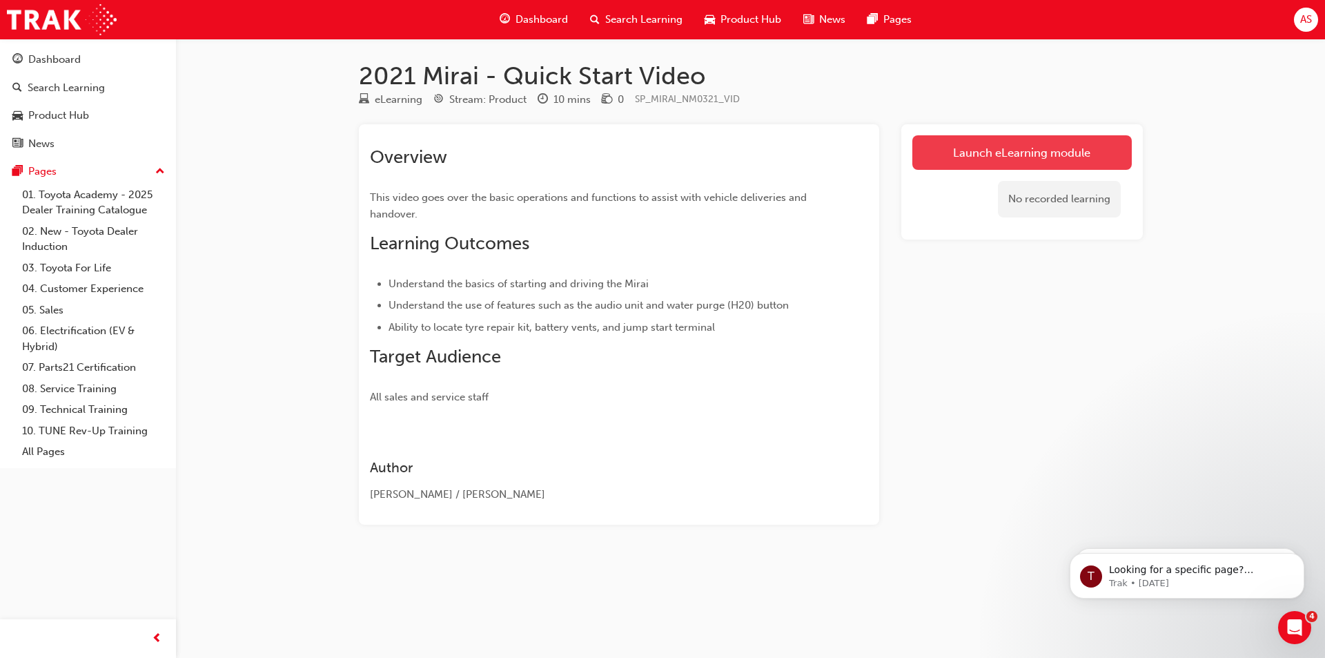
click at [1005, 151] on link "Launch eLearning module" at bounding box center [1021, 152] width 219 height 35
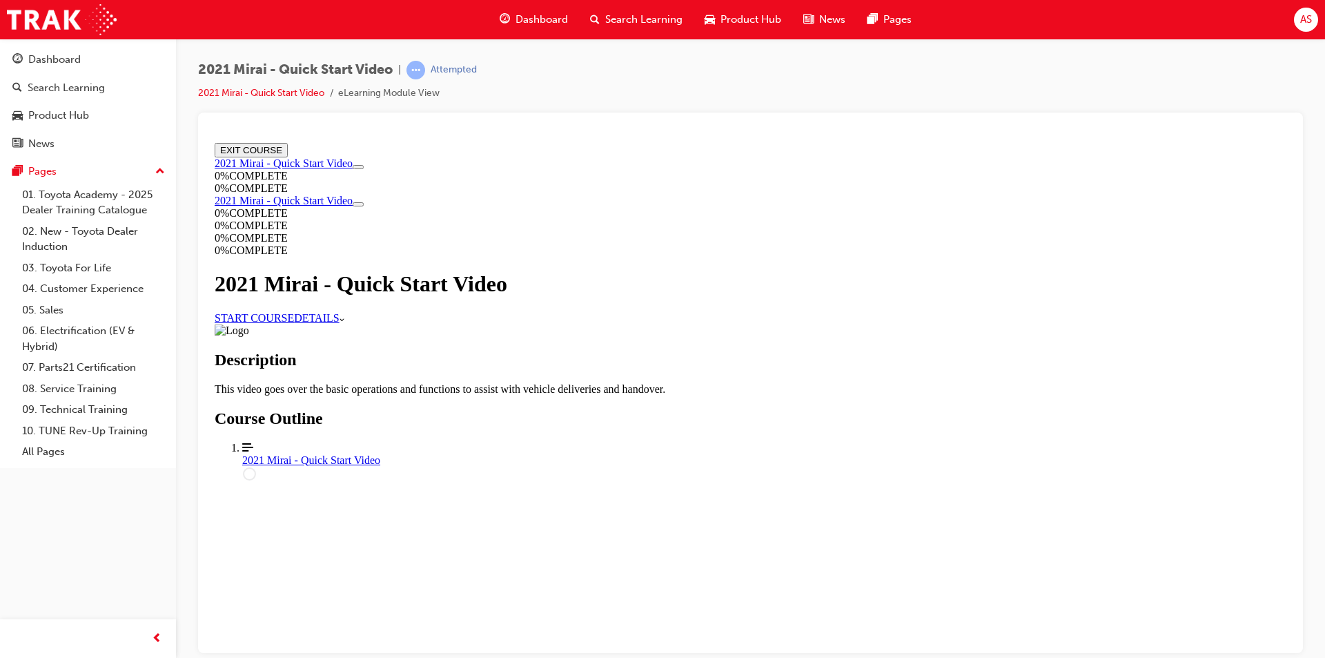
click at [294, 323] on link "START COURSE" at bounding box center [254, 317] width 79 height 12
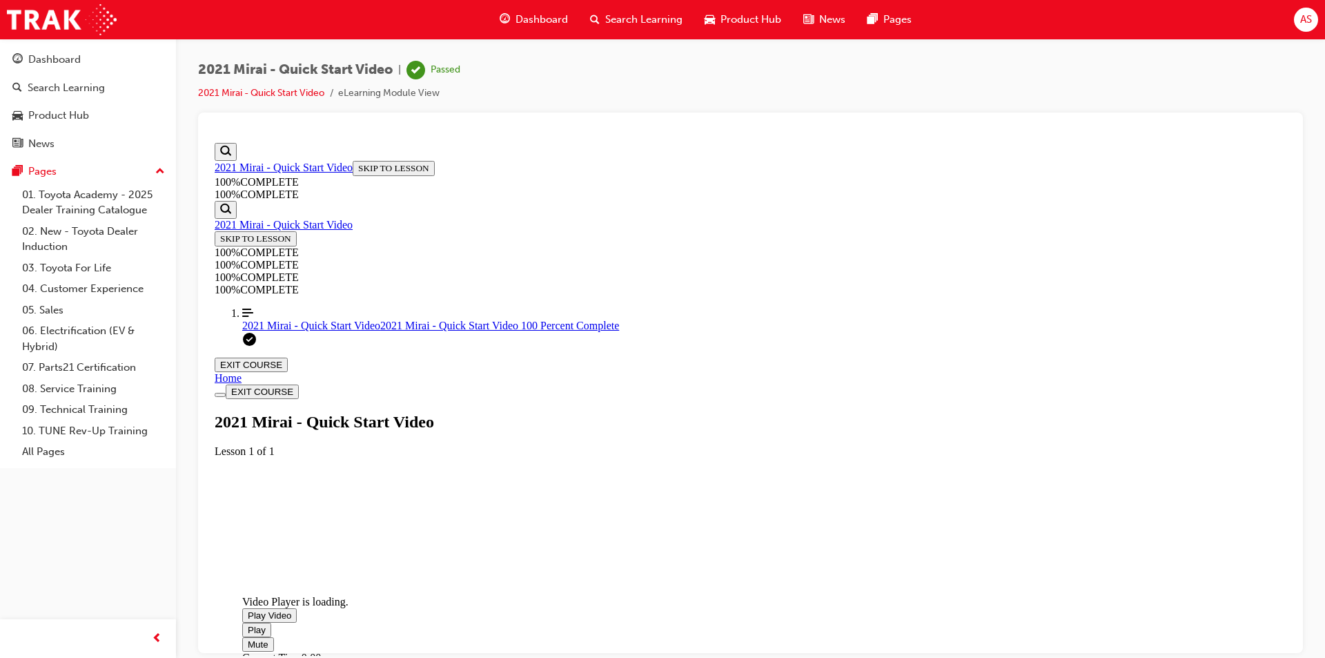
scroll to position [259, 0]
click at [248, 609] on span "Video player. You can use the space bar to toggle playback and arrow keys to sc…" at bounding box center [248, 614] width 0 height 10
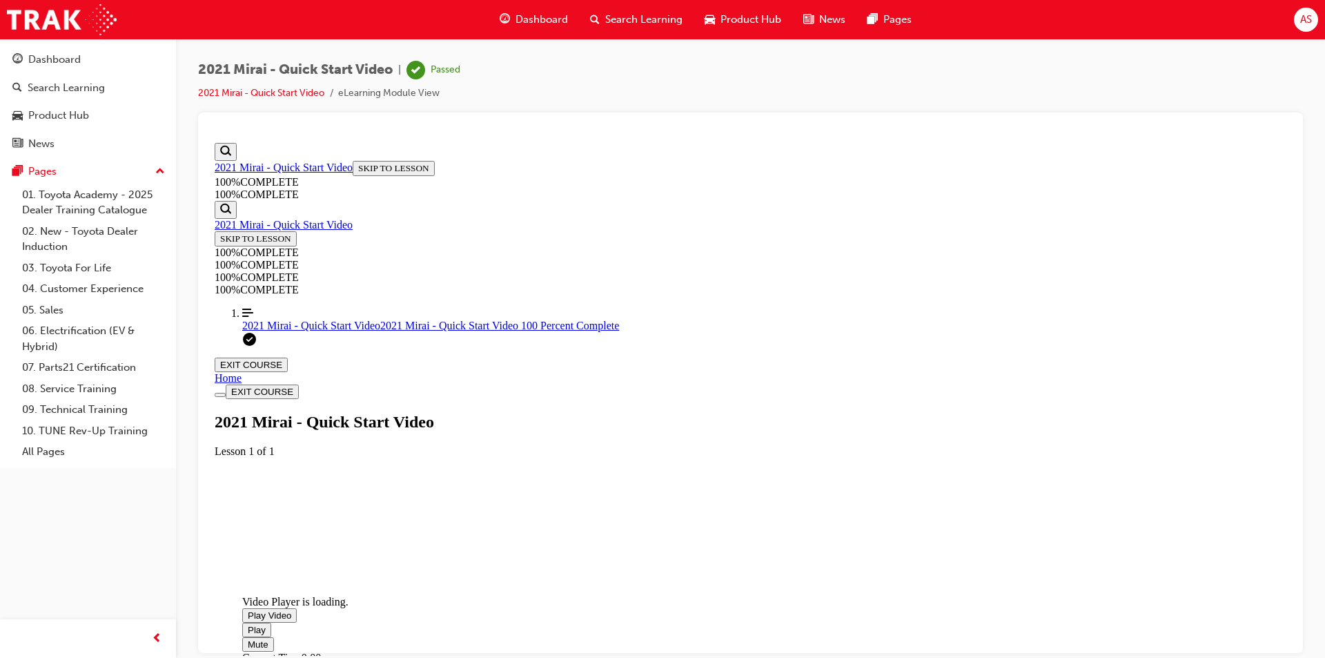
click at [288, 357] on button "EXIT COURSE" at bounding box center [251, 364] width 73 height 14
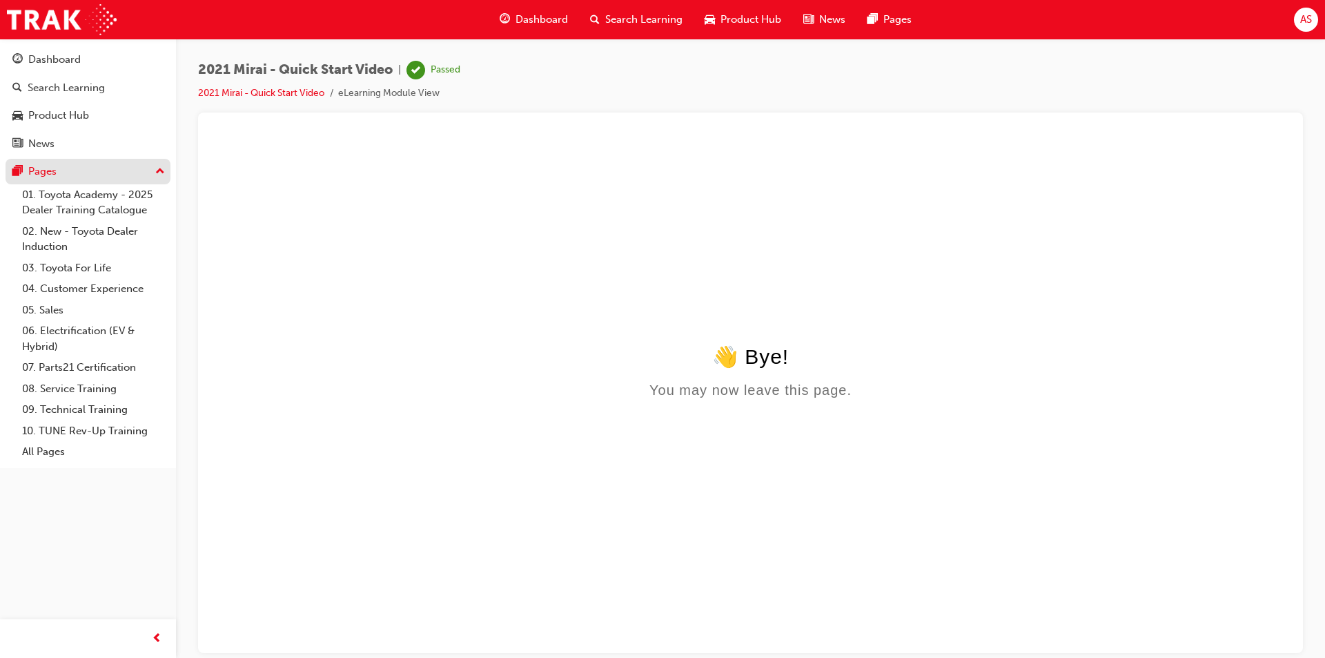
click at [49, 172] on div "Pages" at bounding box center [42, 172] width 28 height 16
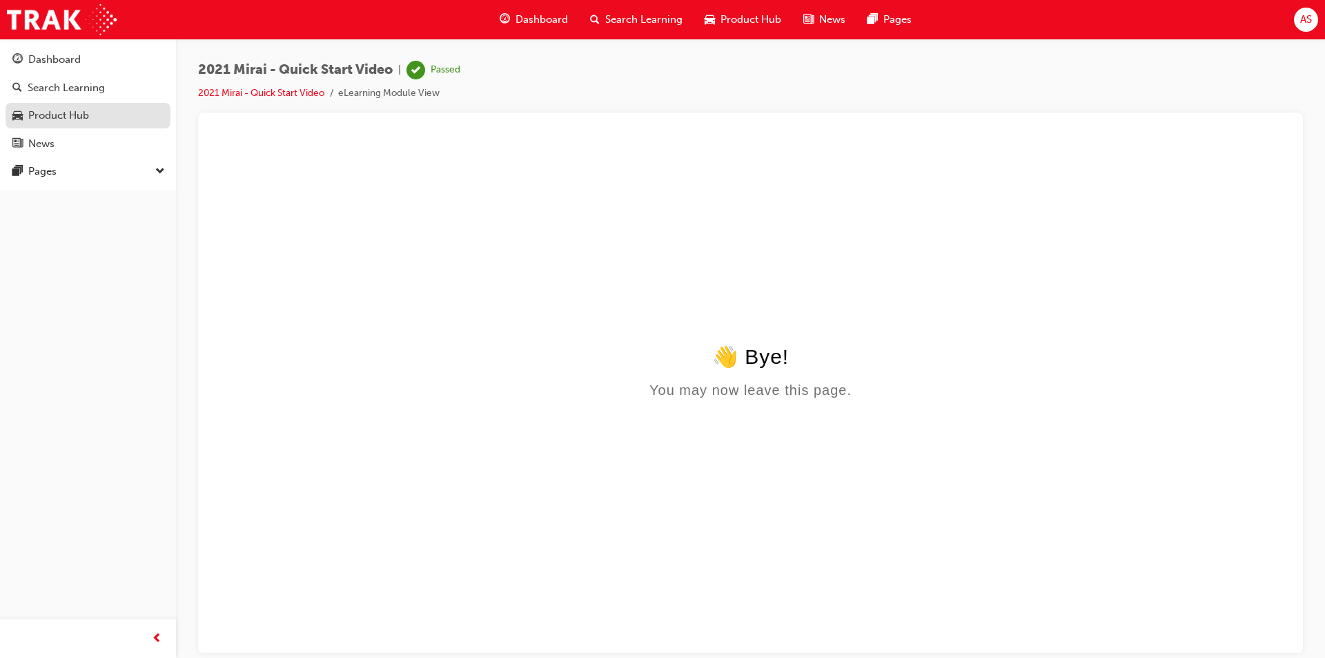
click at [61, 119] on div "Product Hub" at bounding box center [58, 116] width 61 height 16
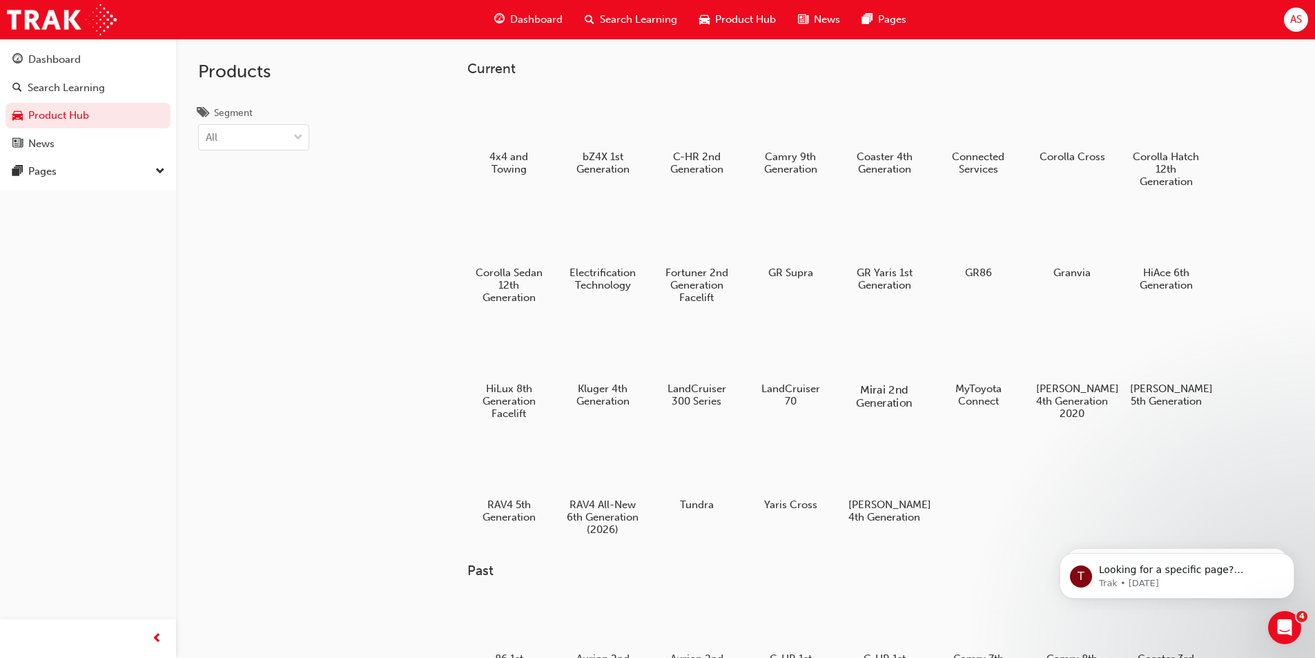
click at [908, 359] on div at bounding box center [883, 349] width 77 height 55
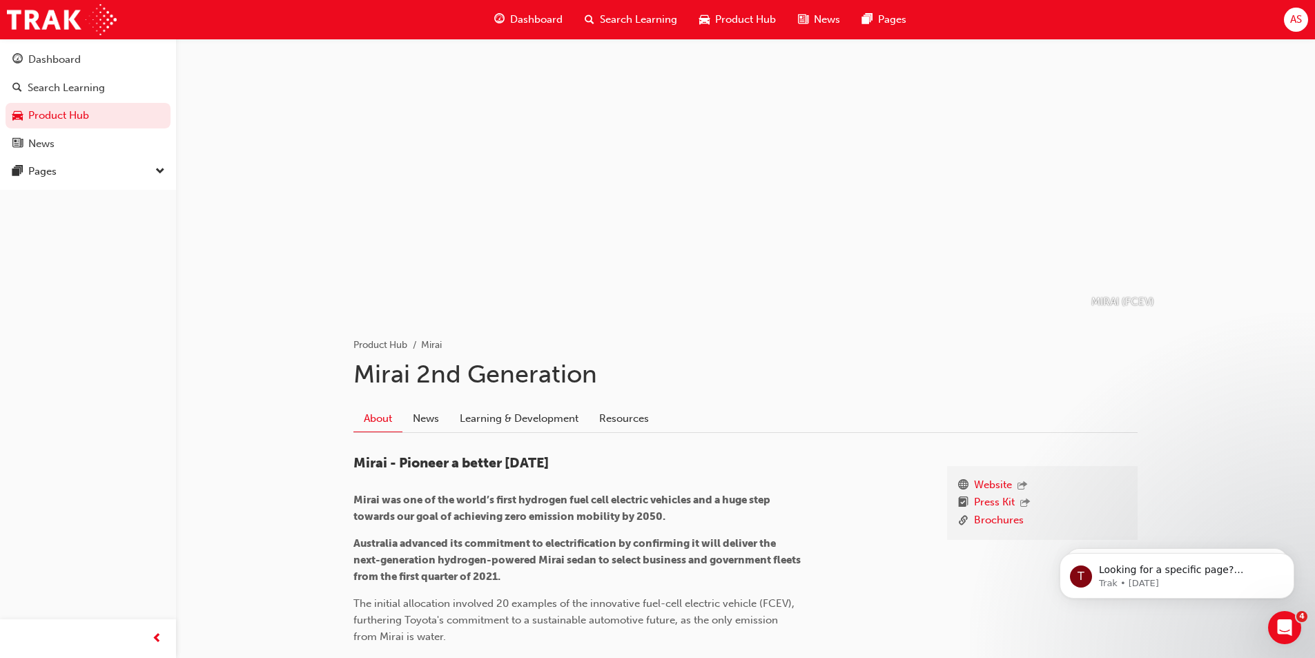
scroll to position [414, 0]
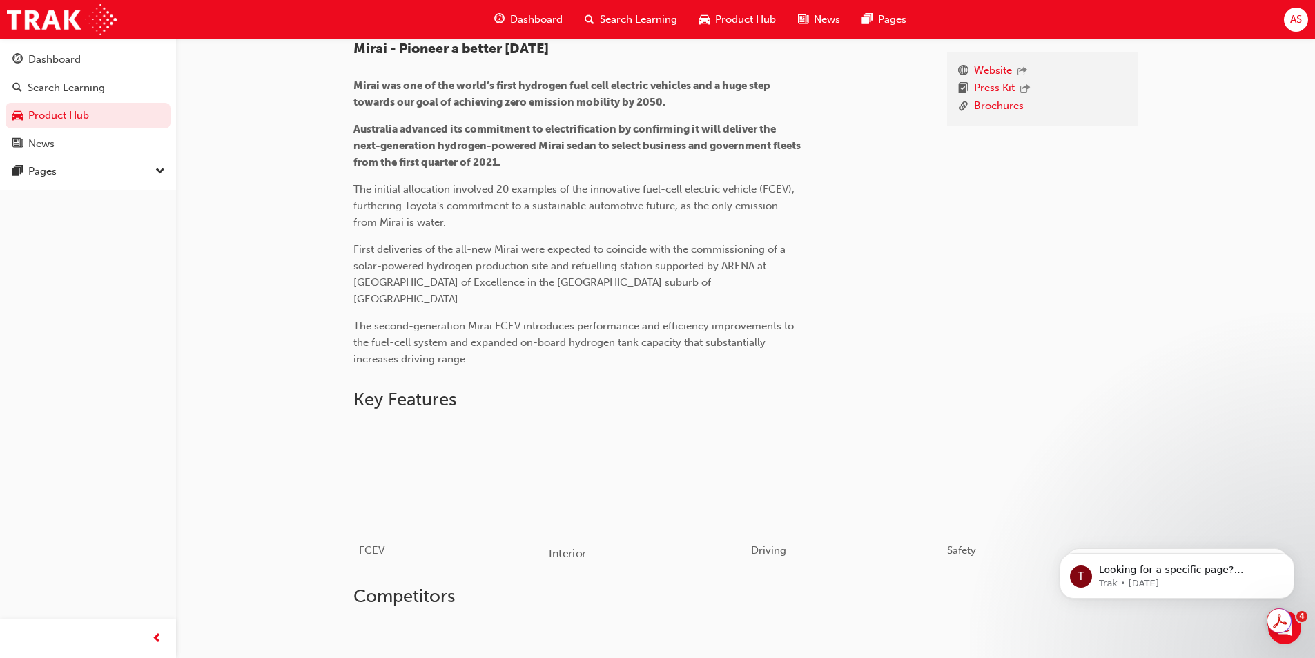
click at [580, 497] on div "button" at bounding box center [647, 477] width 197 height 110
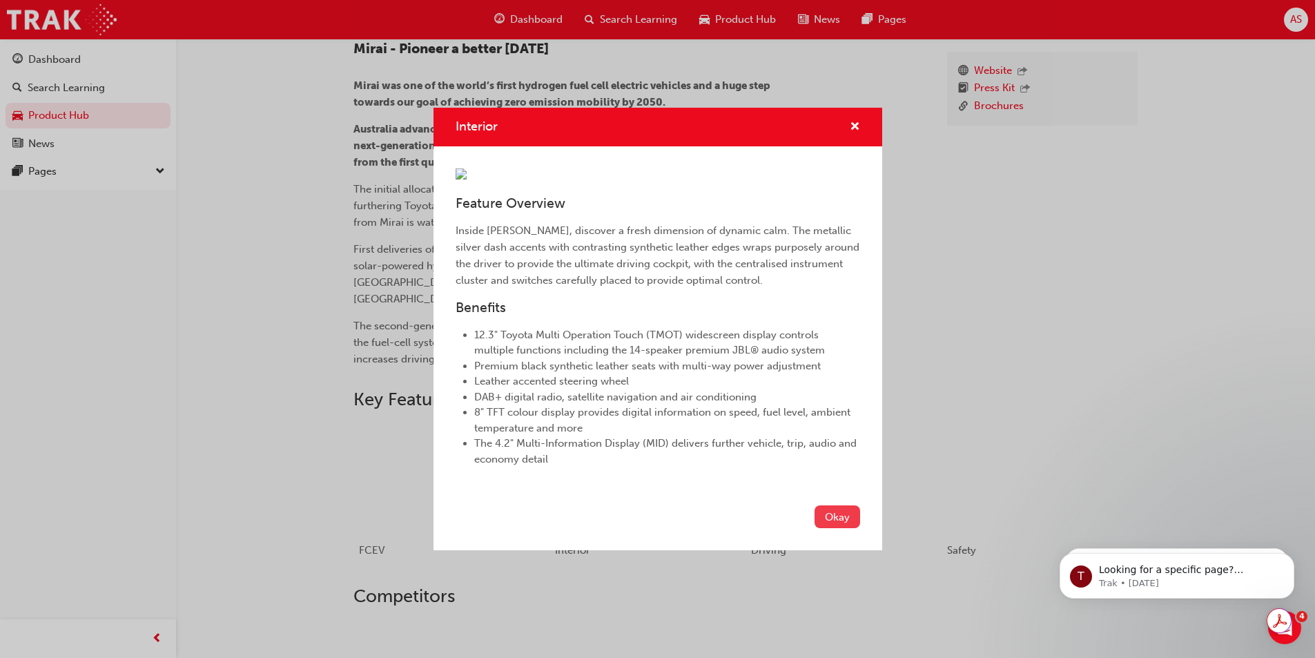
click at [851, 528] on button "Okay" at bounding box center [837, 516] width 46 height 23
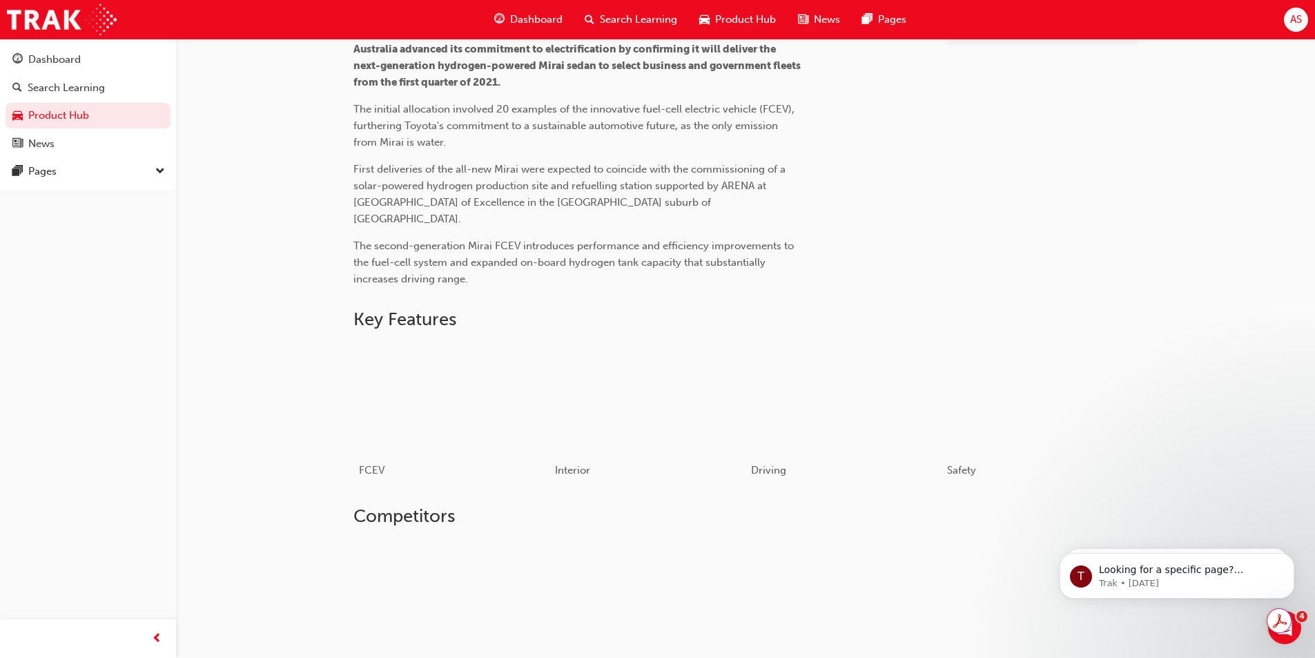
scroll to position [620, 0]
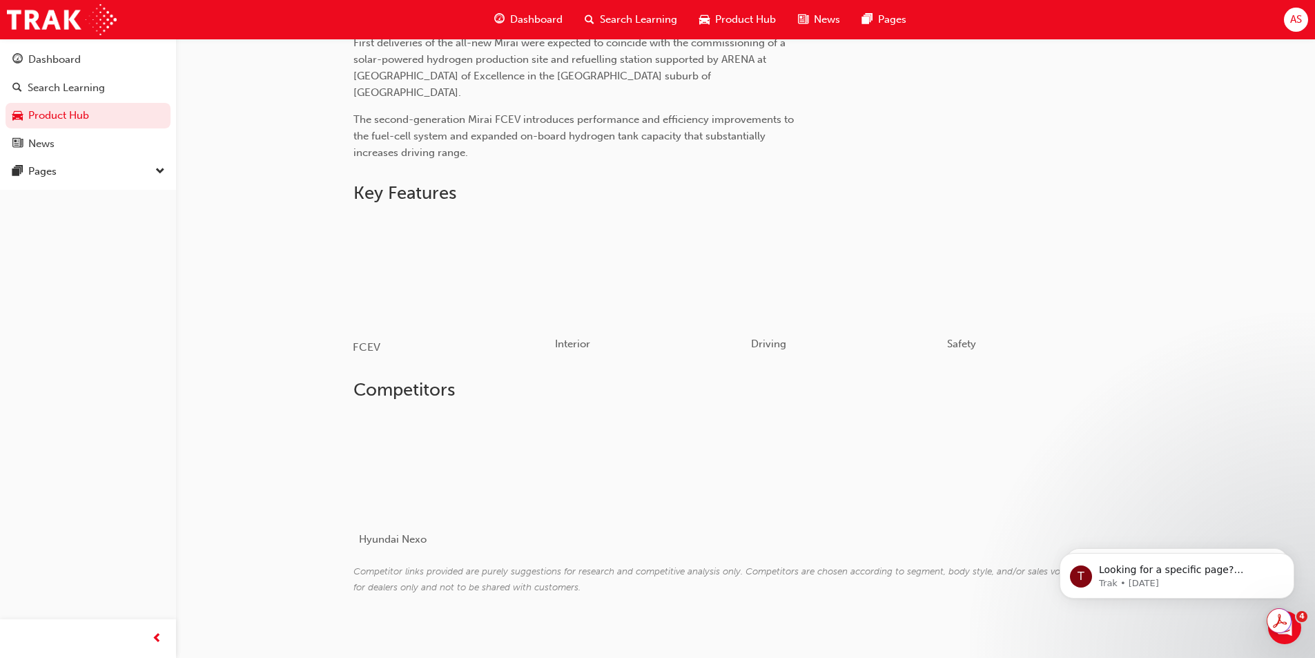
click at [484, 301] on div "button" at bounding box center [451, 271] width 197 height 110
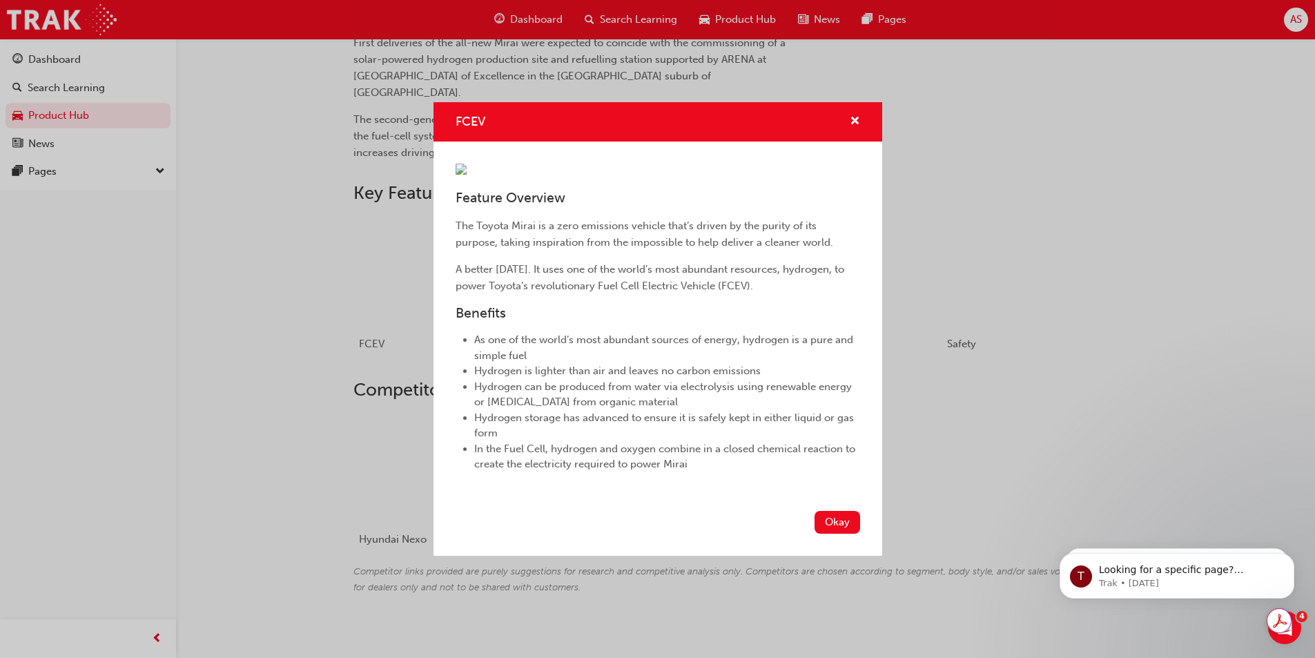
click at [839, 555] on div "Okay" at bounding box center [657, 530] width 449 height 50
click at [840, 555] on div "Okay" at bounding box center [657, 530] width 449 height 50
click at [838, 533] on button "Okay" at bounding box center [837, 522] width 46 height 23
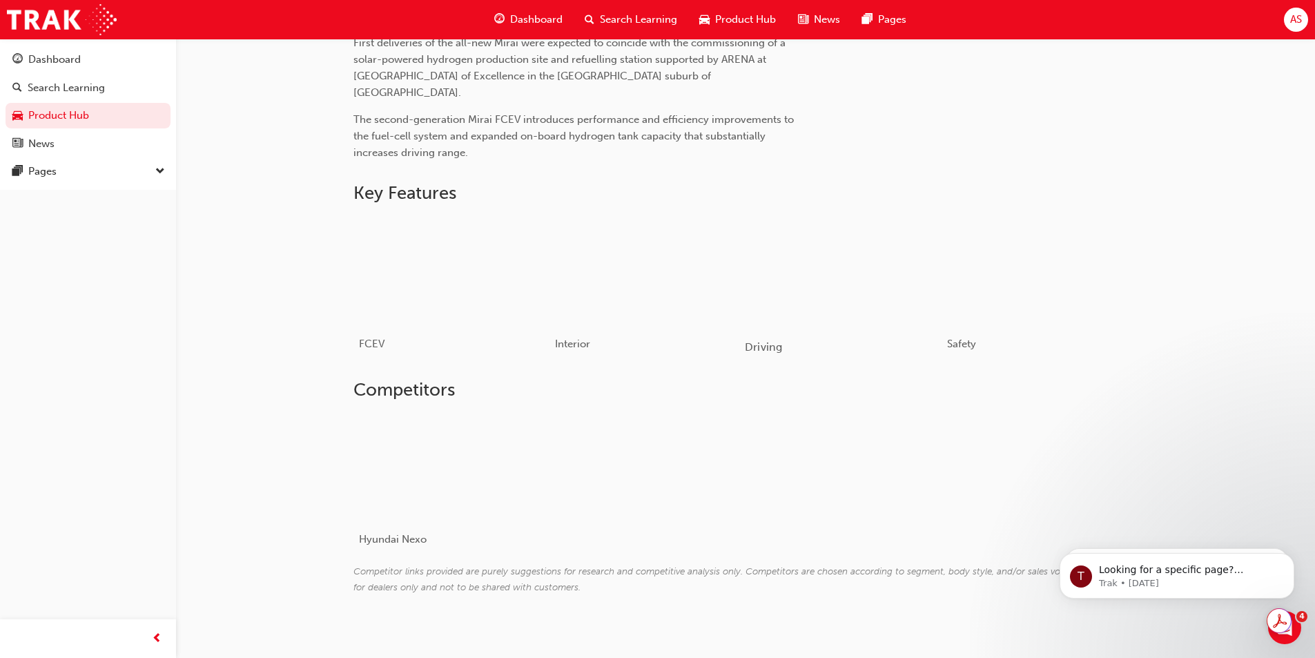
click at [814, 257] on div "button" at bounding box center [843, 271] width 197 height 110
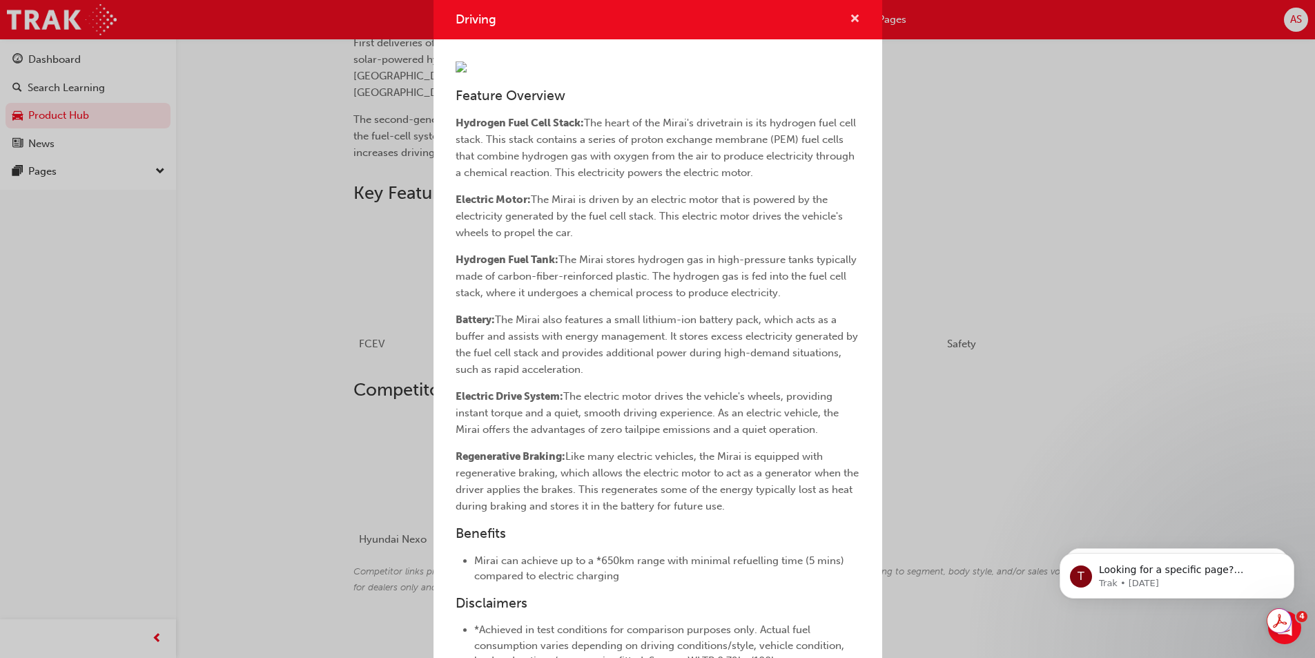
click at [849, 14] on span "cross-icon" at bounding box center [854, 20] width 10 height 12
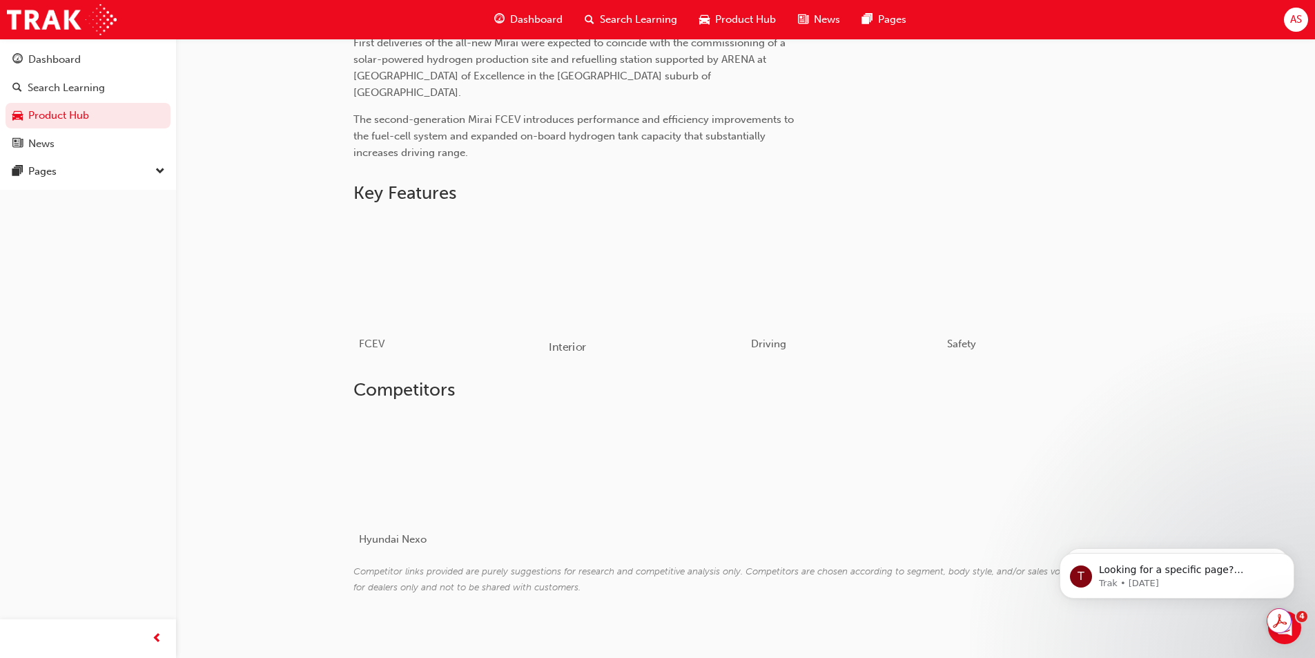
click at [665, 273] on div "button" at bounding box center [647, 271] width 197 height 110
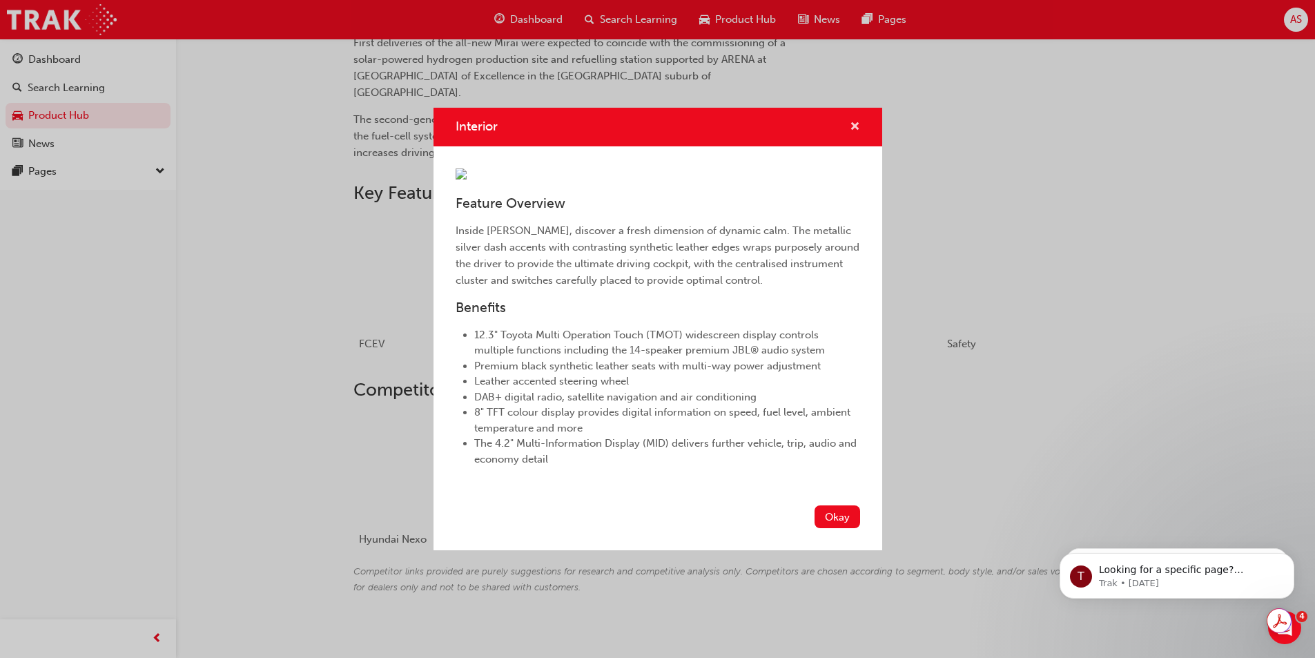
click at [856, 121] on span "cross-icon" at bounding box center [854, 127] width 10 height 12
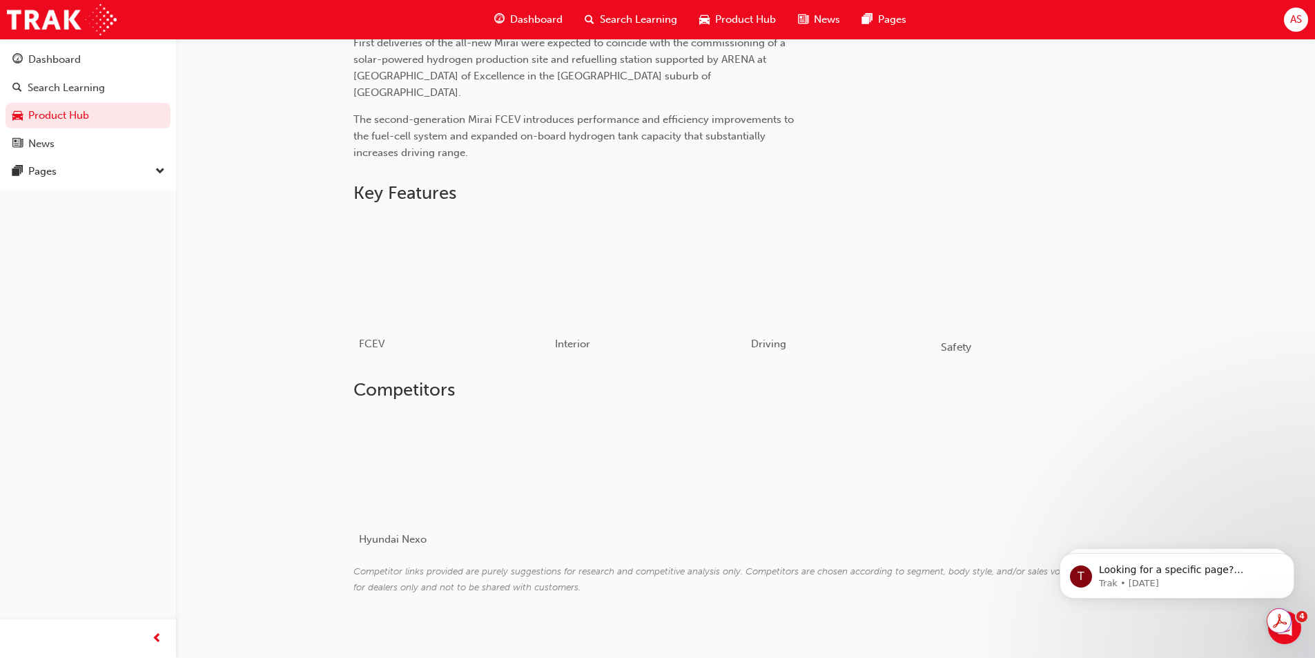
click at [1038, 297] on div "button" at bounding box center [1039, 271] width 197 height 110
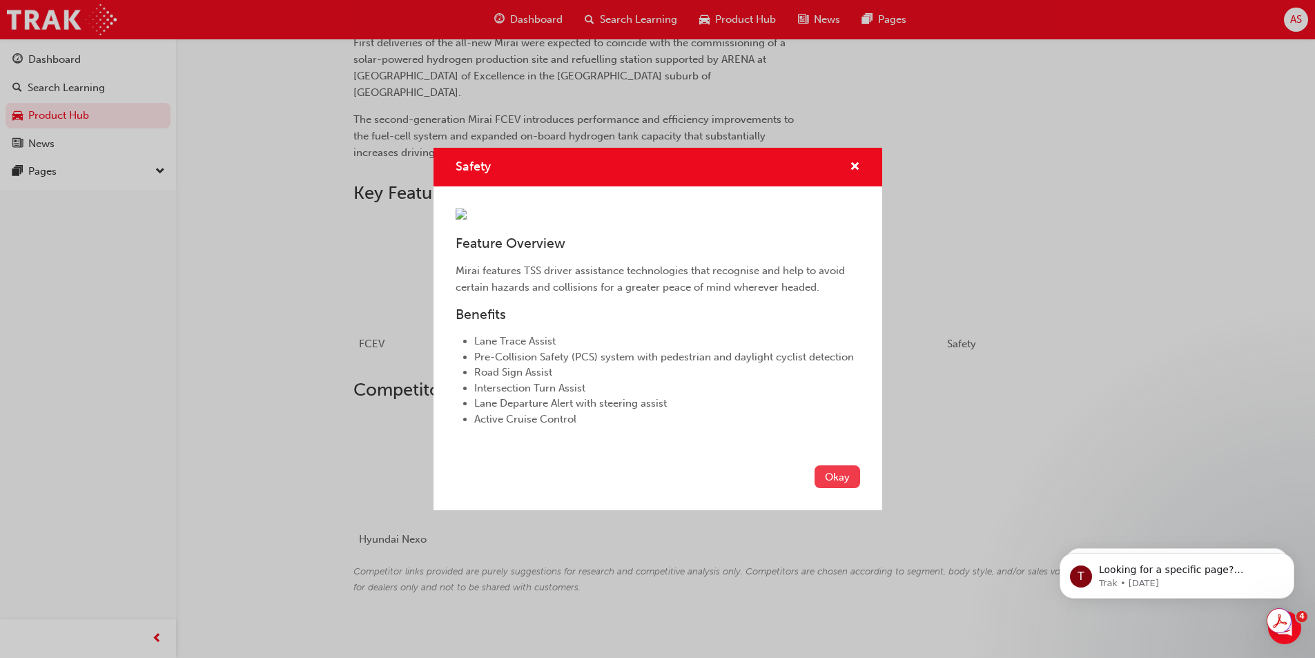
click at [827, 488] on button "Okay" at bounding box center [837, 476] width 46 height 23
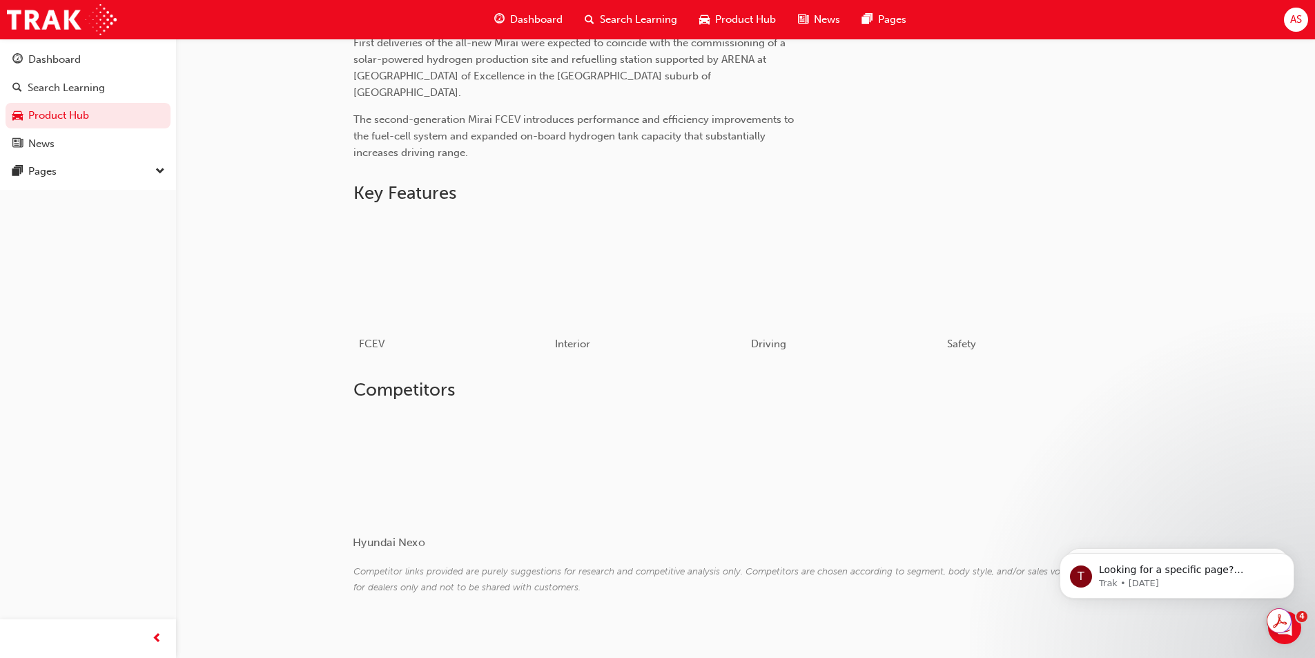
click at [443, 459] on div at bounding box center [435, 468] width 164 height 110
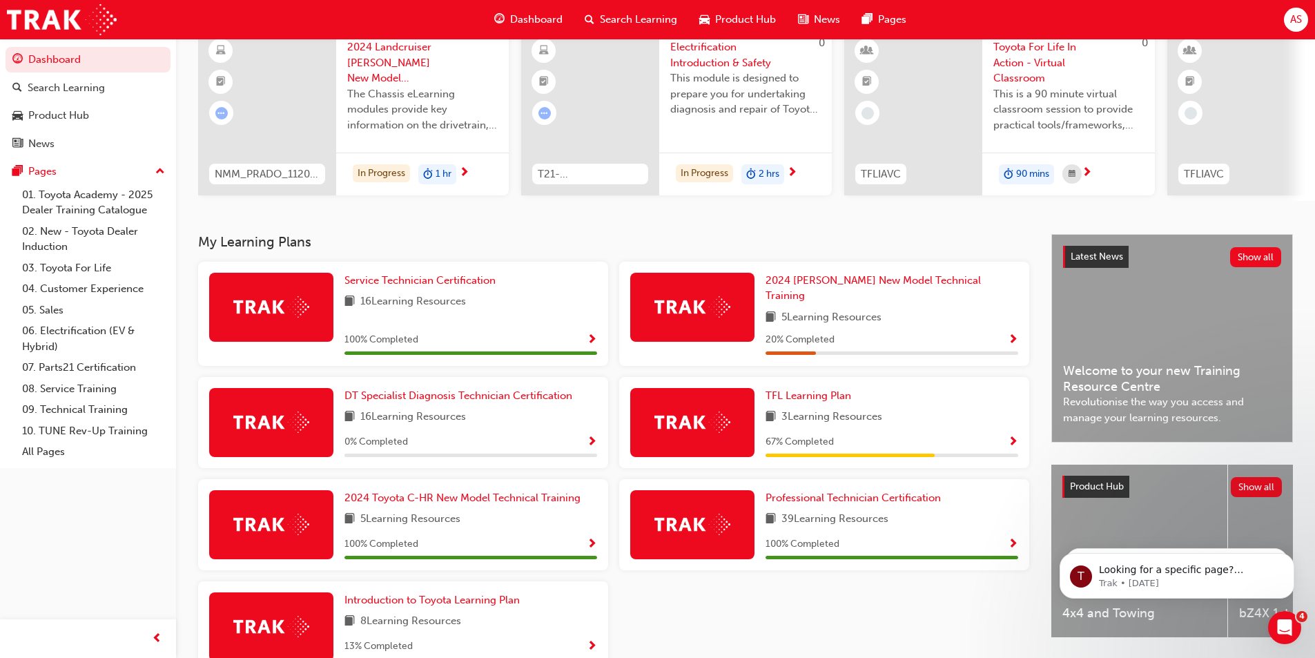
scroll to position [192, 0]
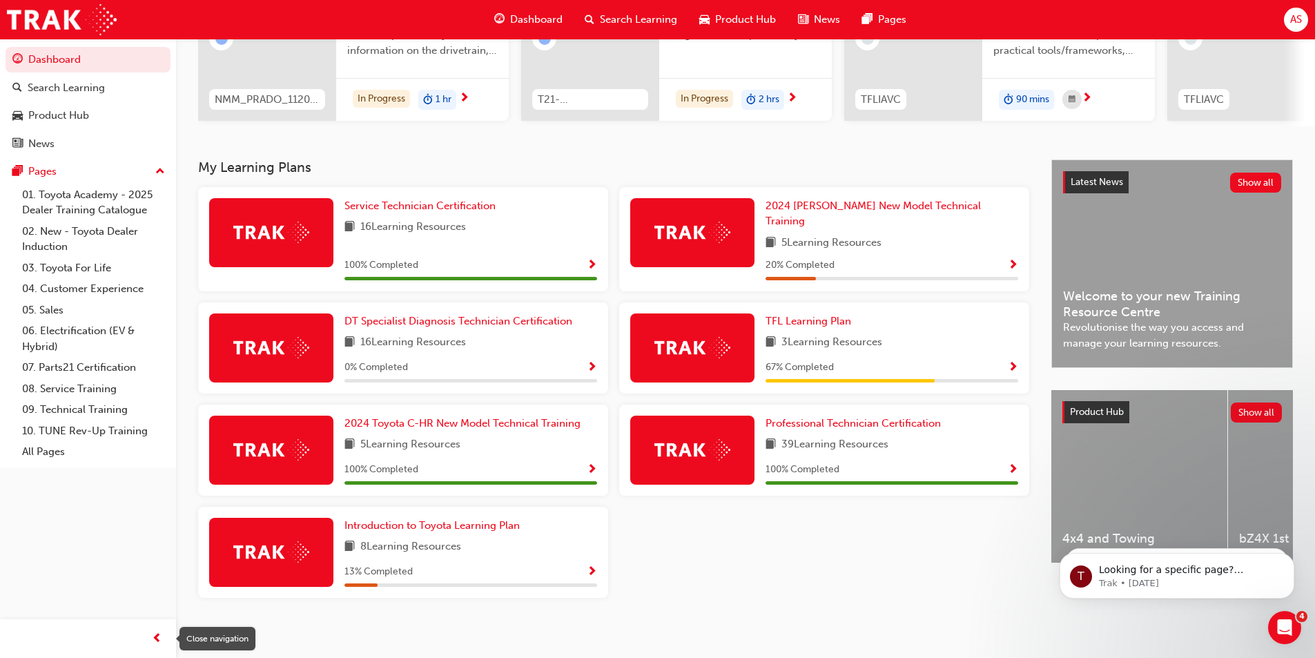
click at [158, 627] on div "button" at bounding box center [157, 638] width 28 height 28
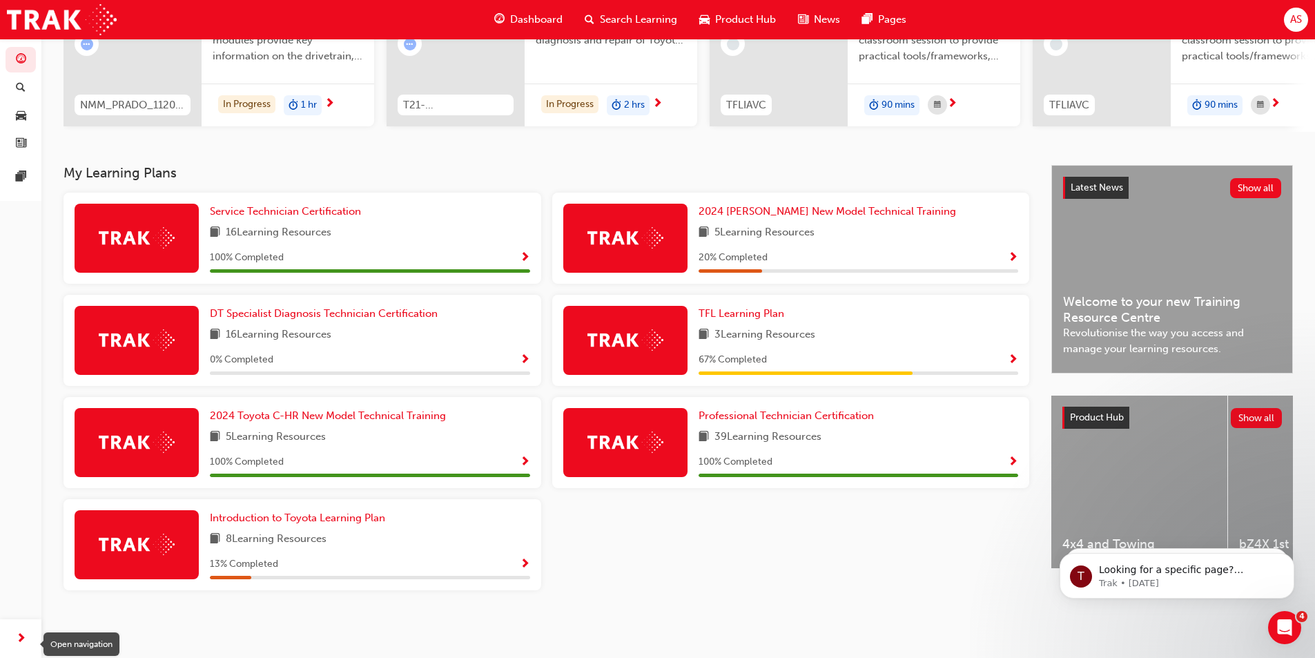
click at [8, 633] on div "button" at bounding box center [21, 638] width 28 height 28
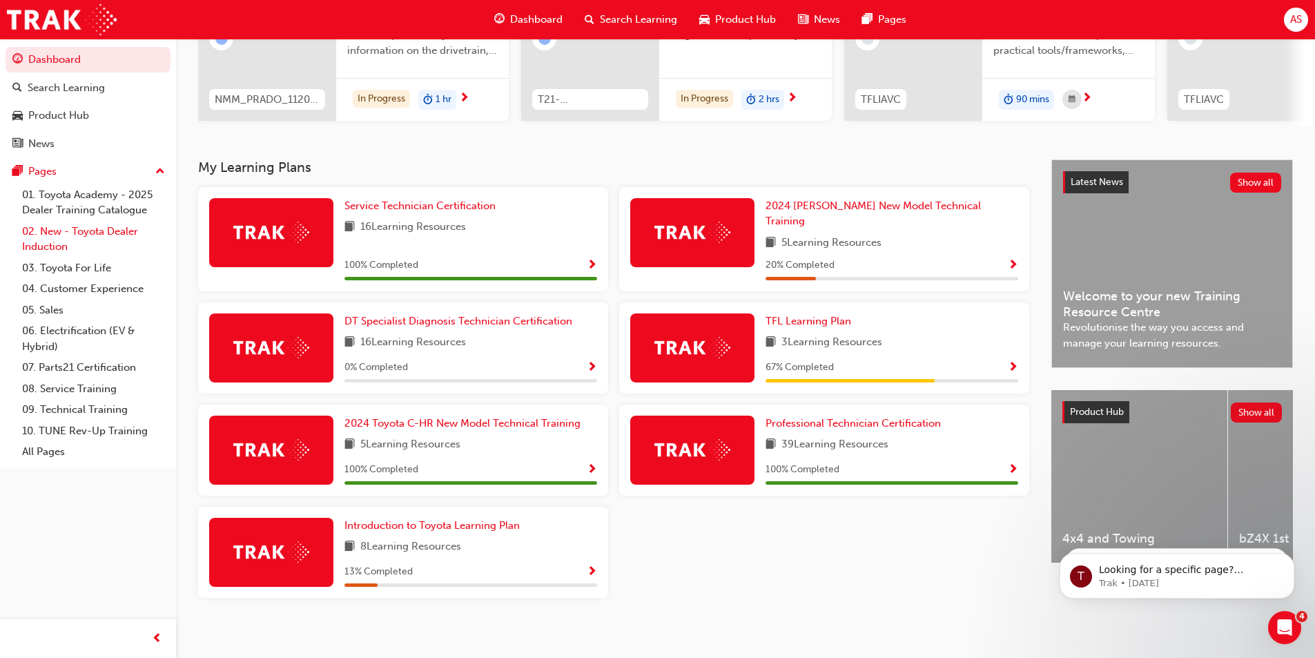
click at [87, 236] on link "02. New - Toyota Dealer Induction" at bounding box center [94, 239] width 154 height 37
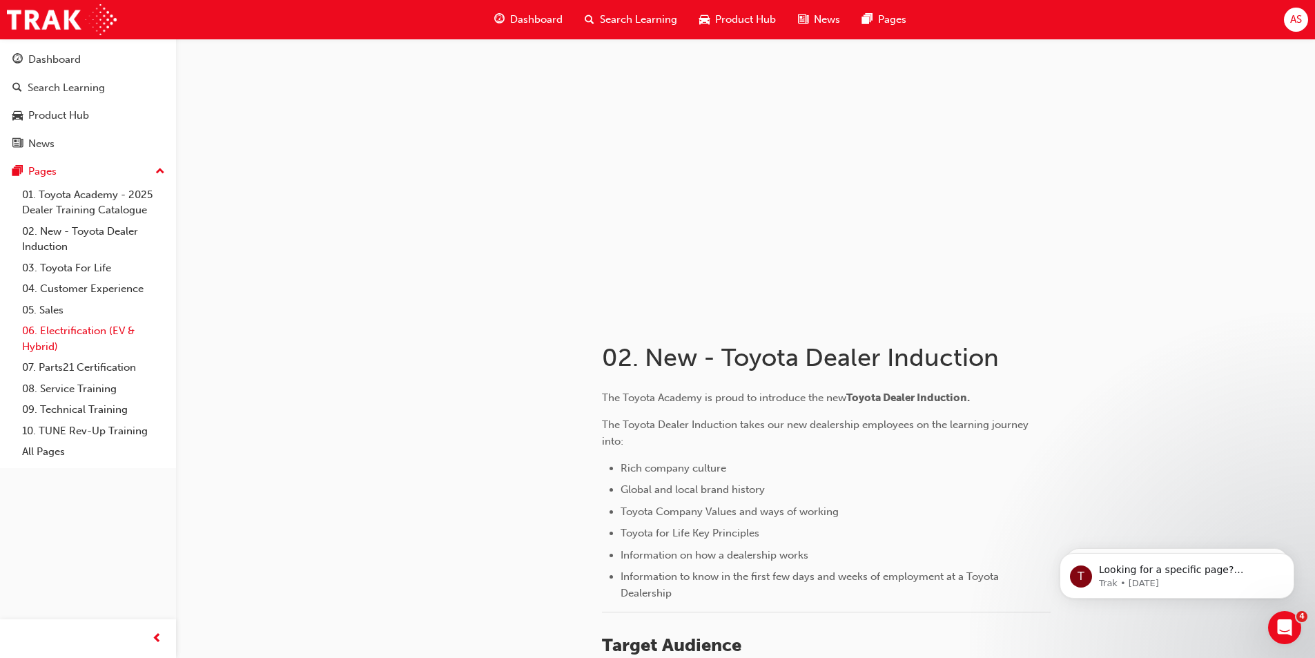
click at [30, 333] on link "06. Electrification (EV & Hybrid)" at bounding box center [94, 338] width 154 height 37
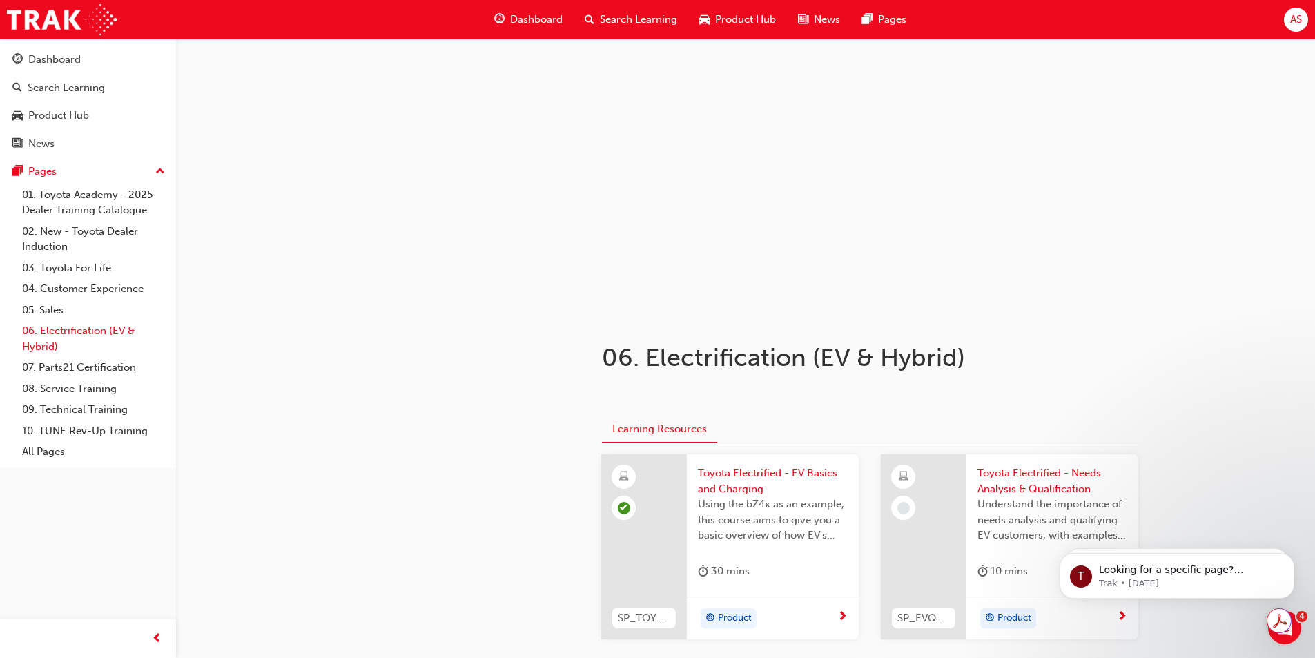
click at [53, 353] on link "06. Electrification (EV & Hybrid)" at bounding box center [94, 338] width 154 height 37
click at [52, 362] on link "07. Parts21 Certification" at bounding box center [94, 367] width 154 height 21
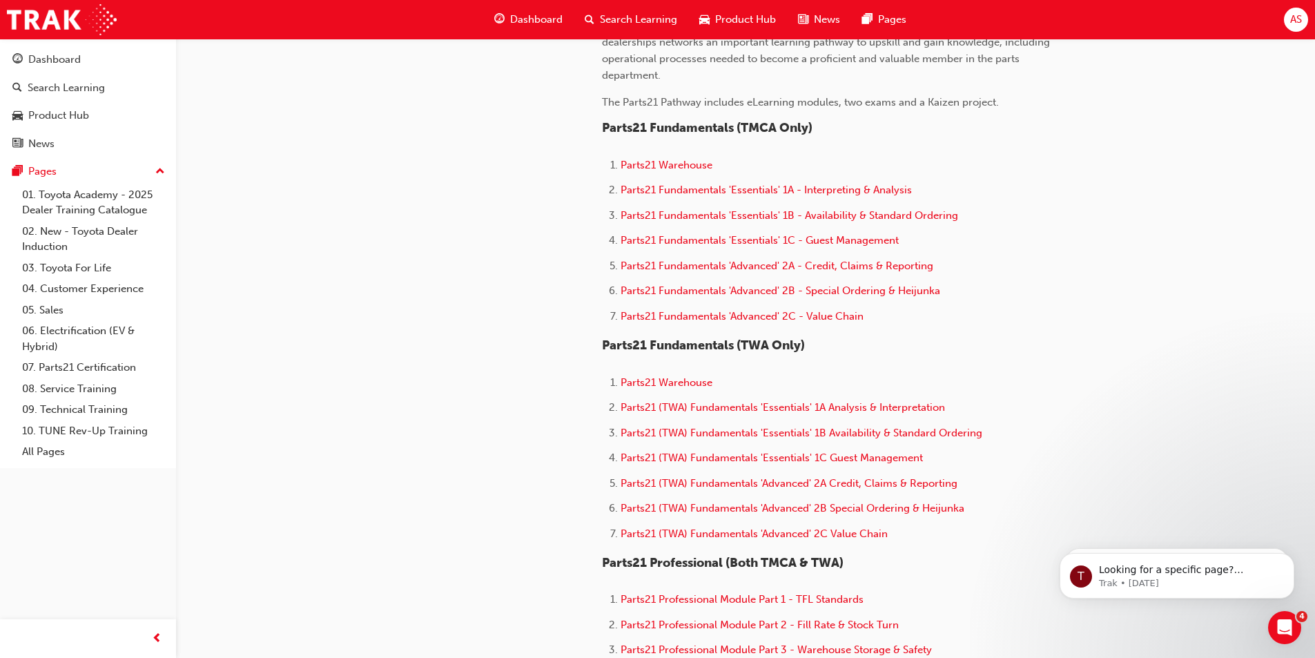
scroll to position [483, 0]
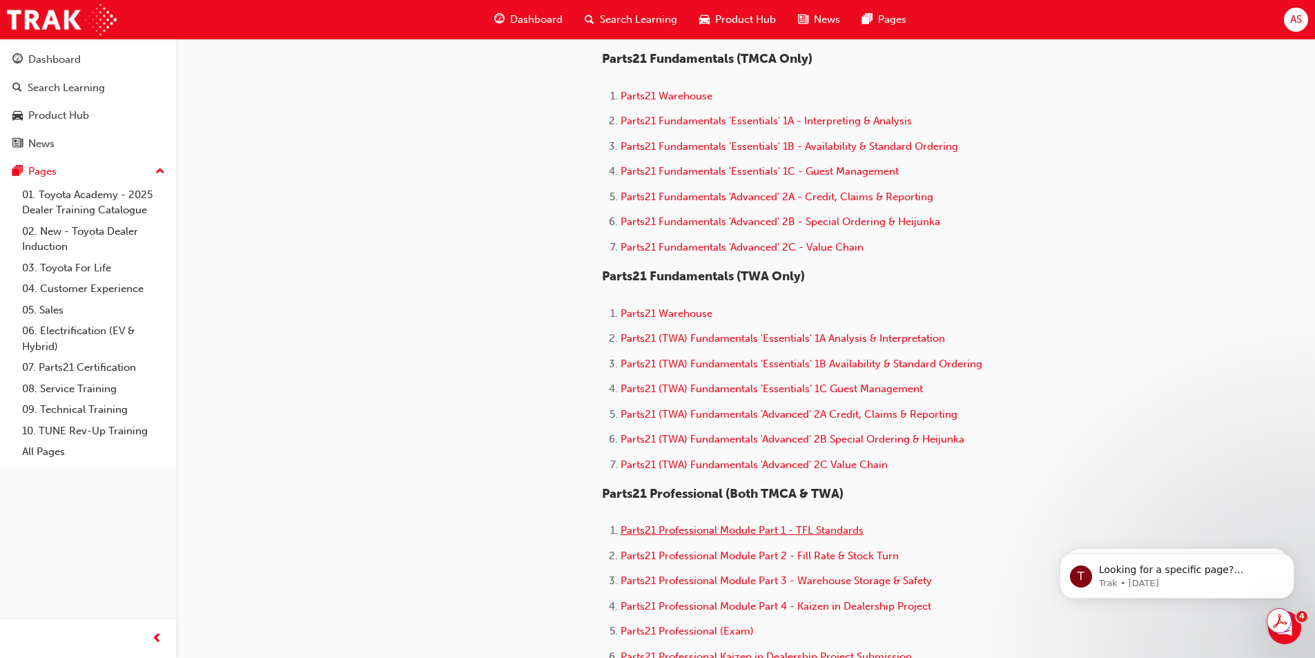
click at [787, 524] on span "Parts21 Professional Module Part 1 - TFL Standards" at bounding box center [741, 530] width 243 height 12
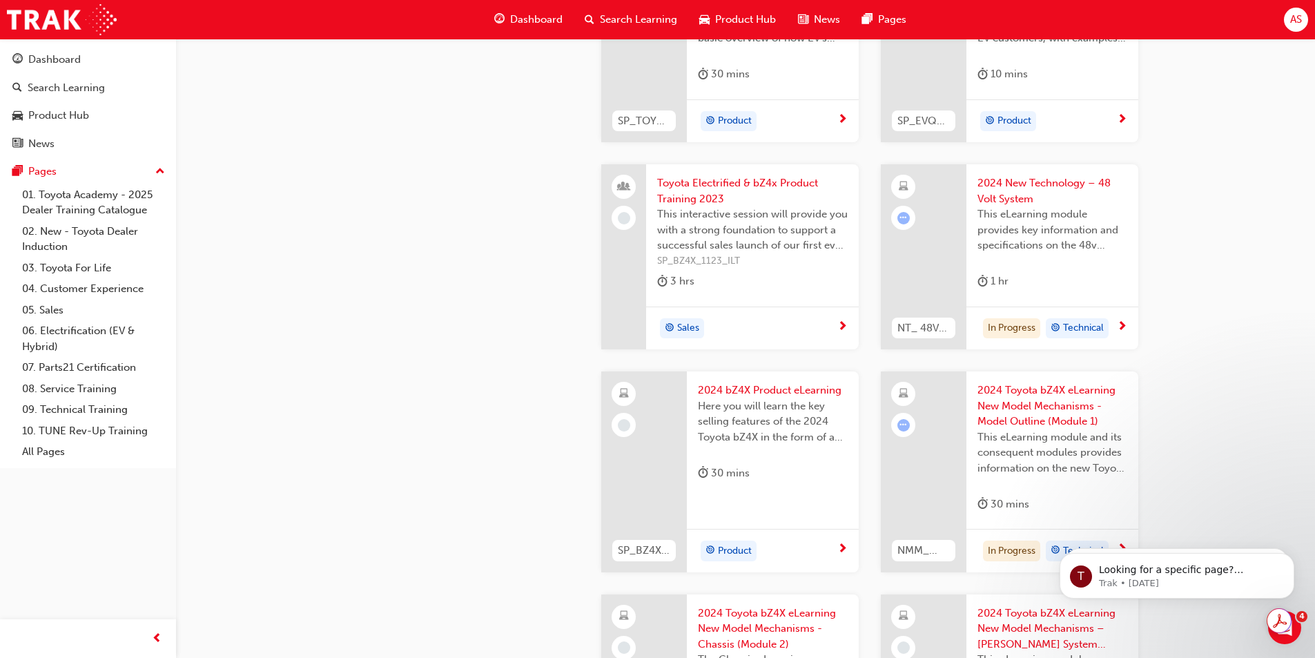
scroll to position [759, 0]
